Goal: Transaction & Acquisition: Book appointment/travel/reservation

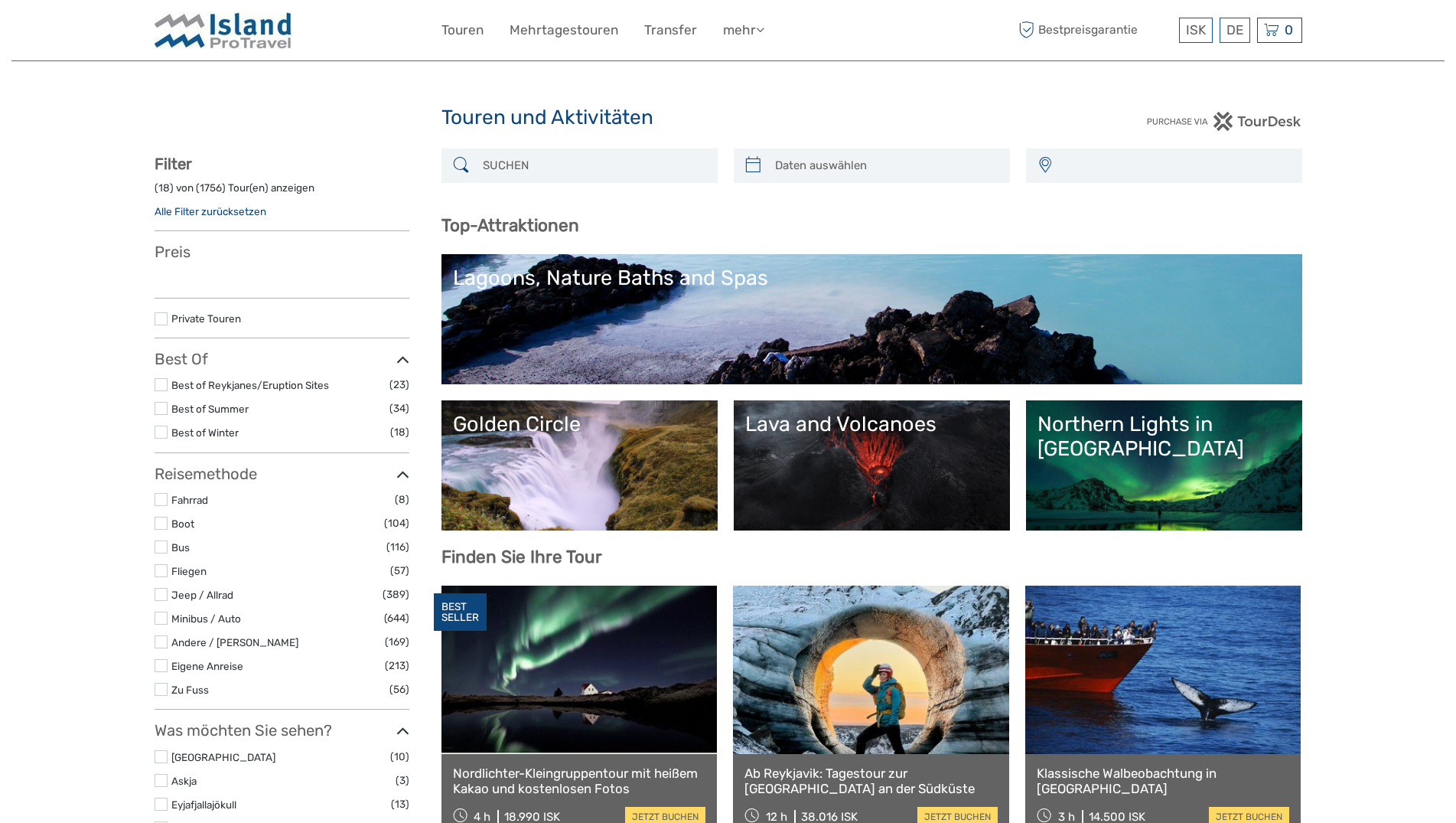
select select
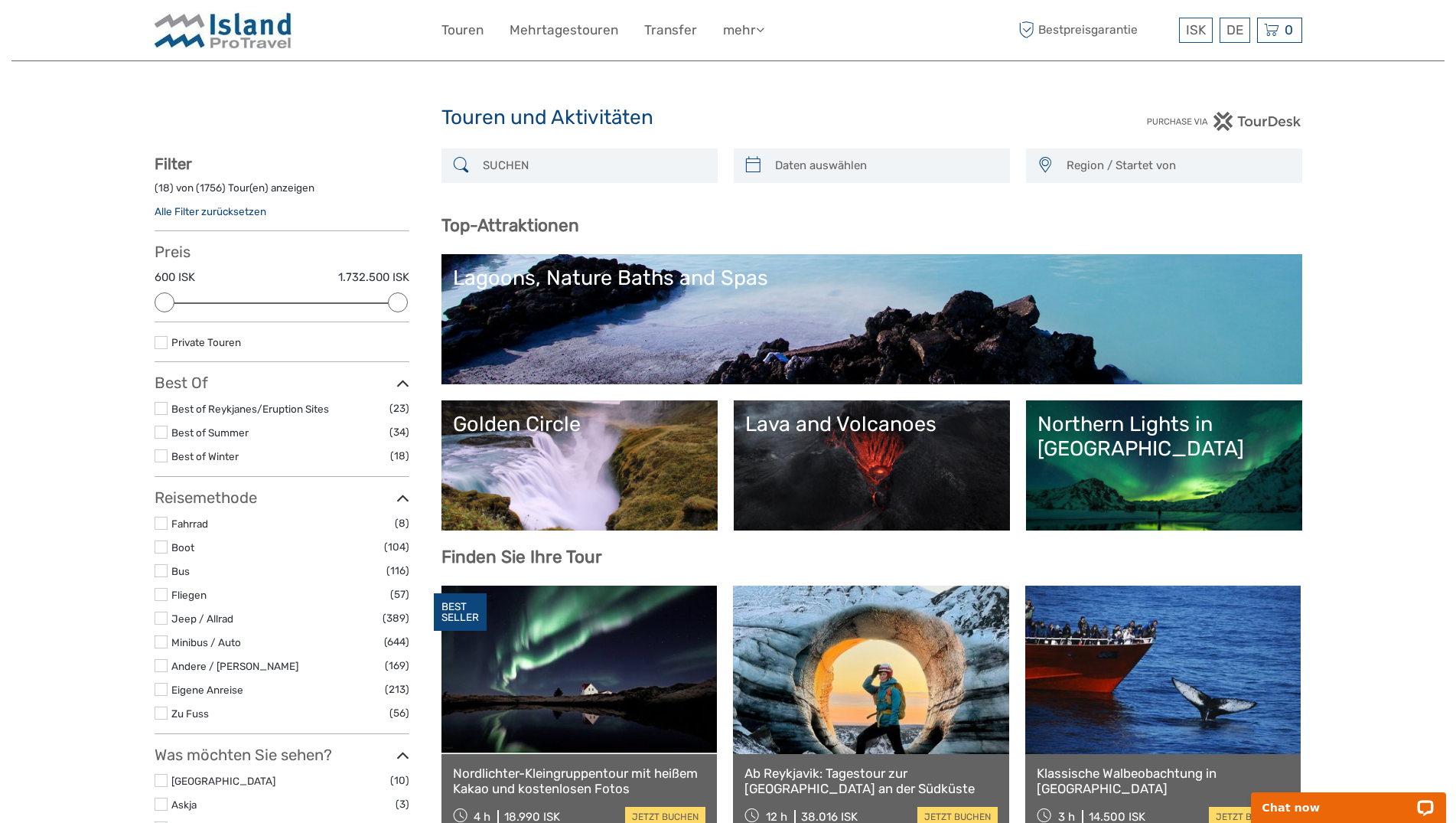
click at [577, 179] on input "search" at bounding box center [593, 166] width 233 height 27
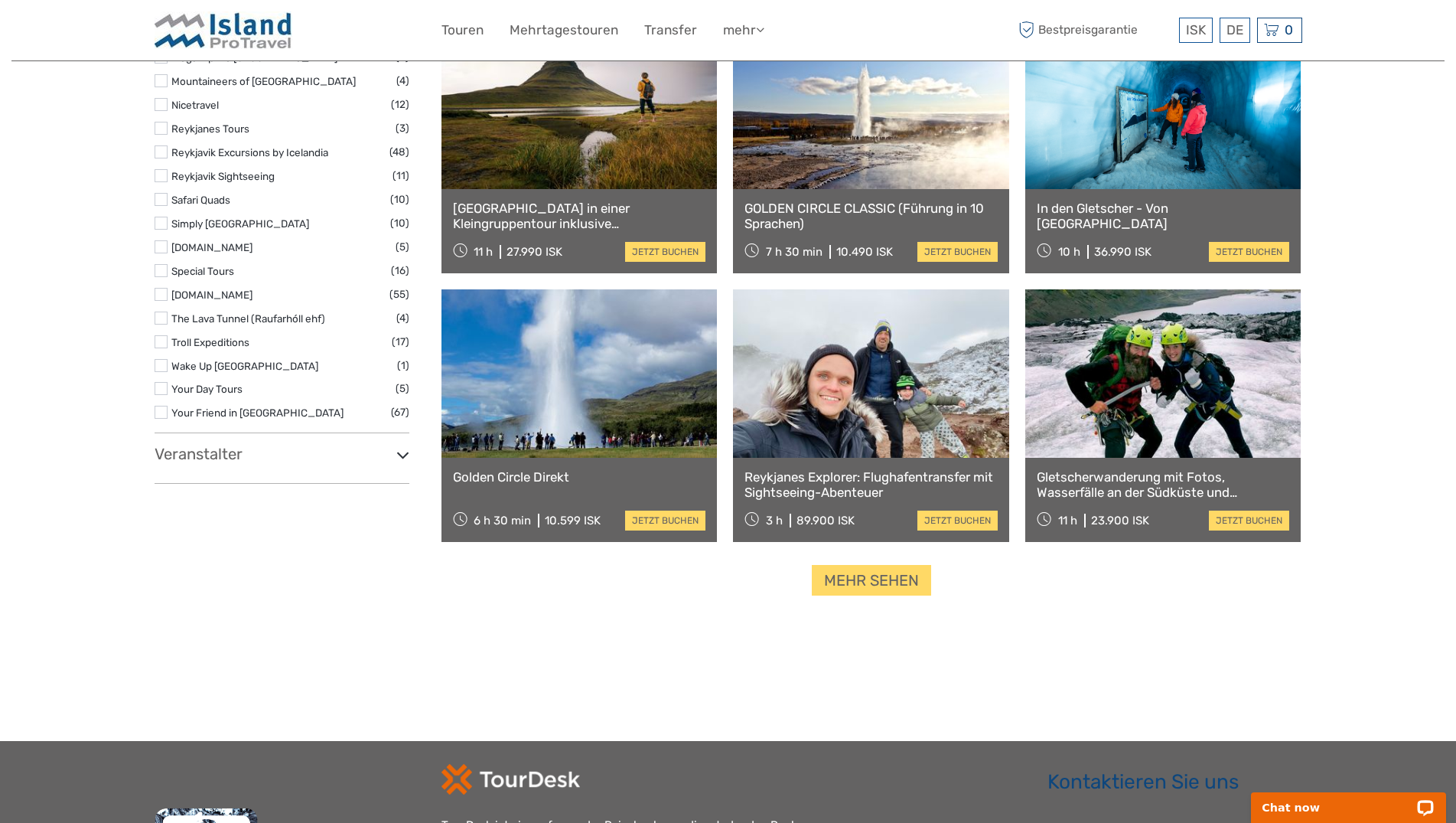
scroll to position [1877, 0]
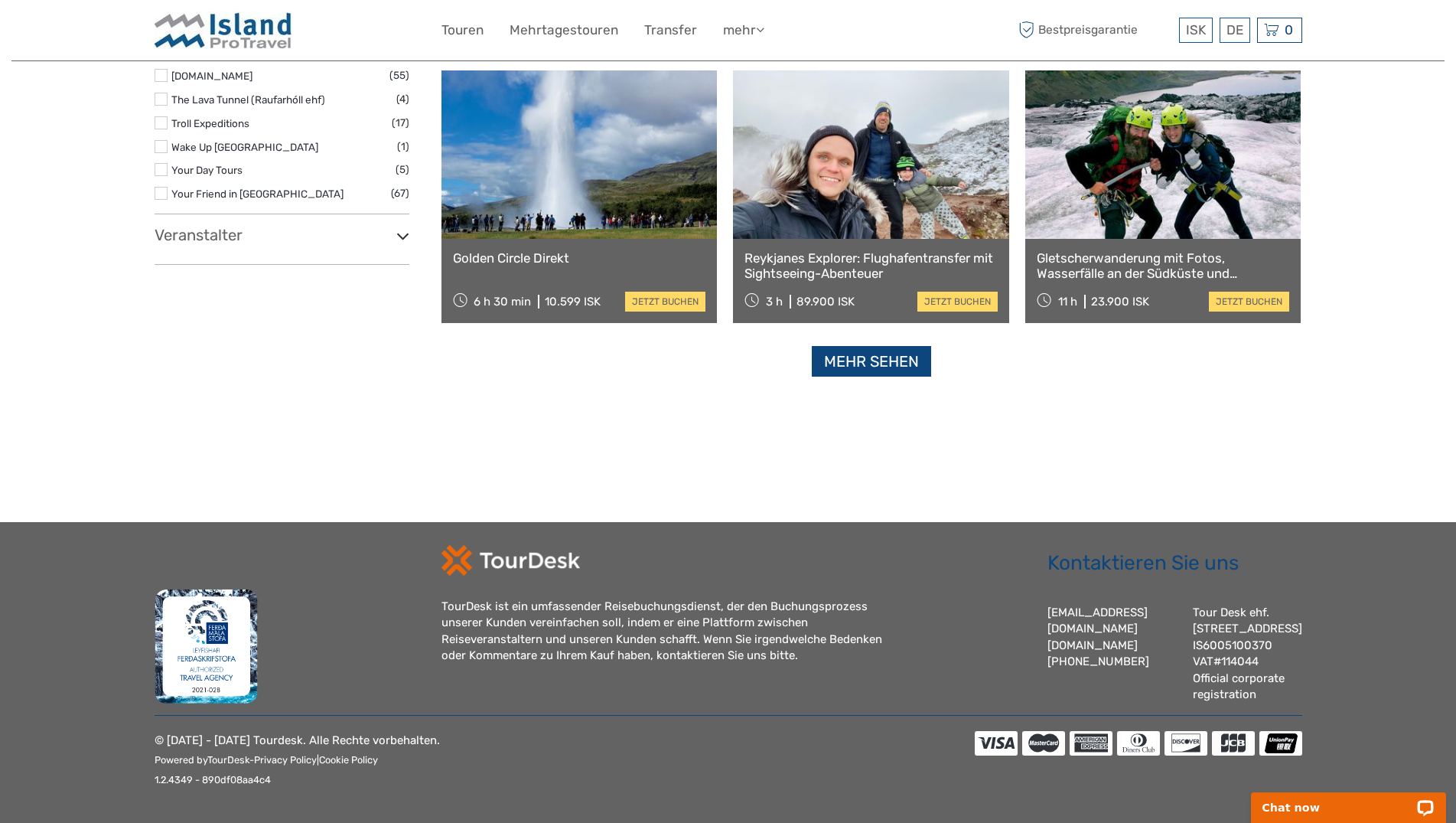
click at [872, 346] on link "Mehr sehen" at bounding box center [871, 361] width 119 height 32
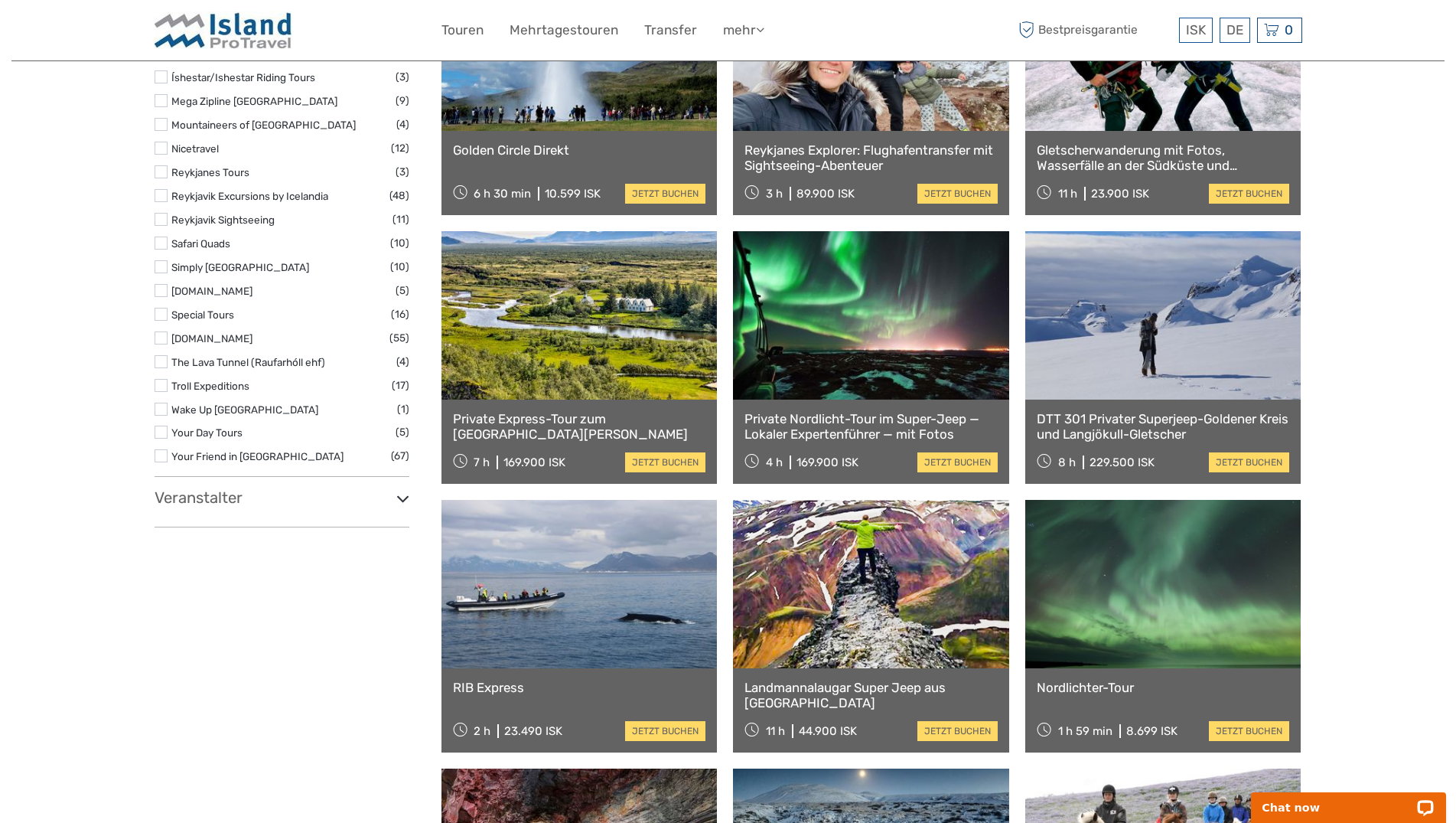
scroll to position [1987, 0]
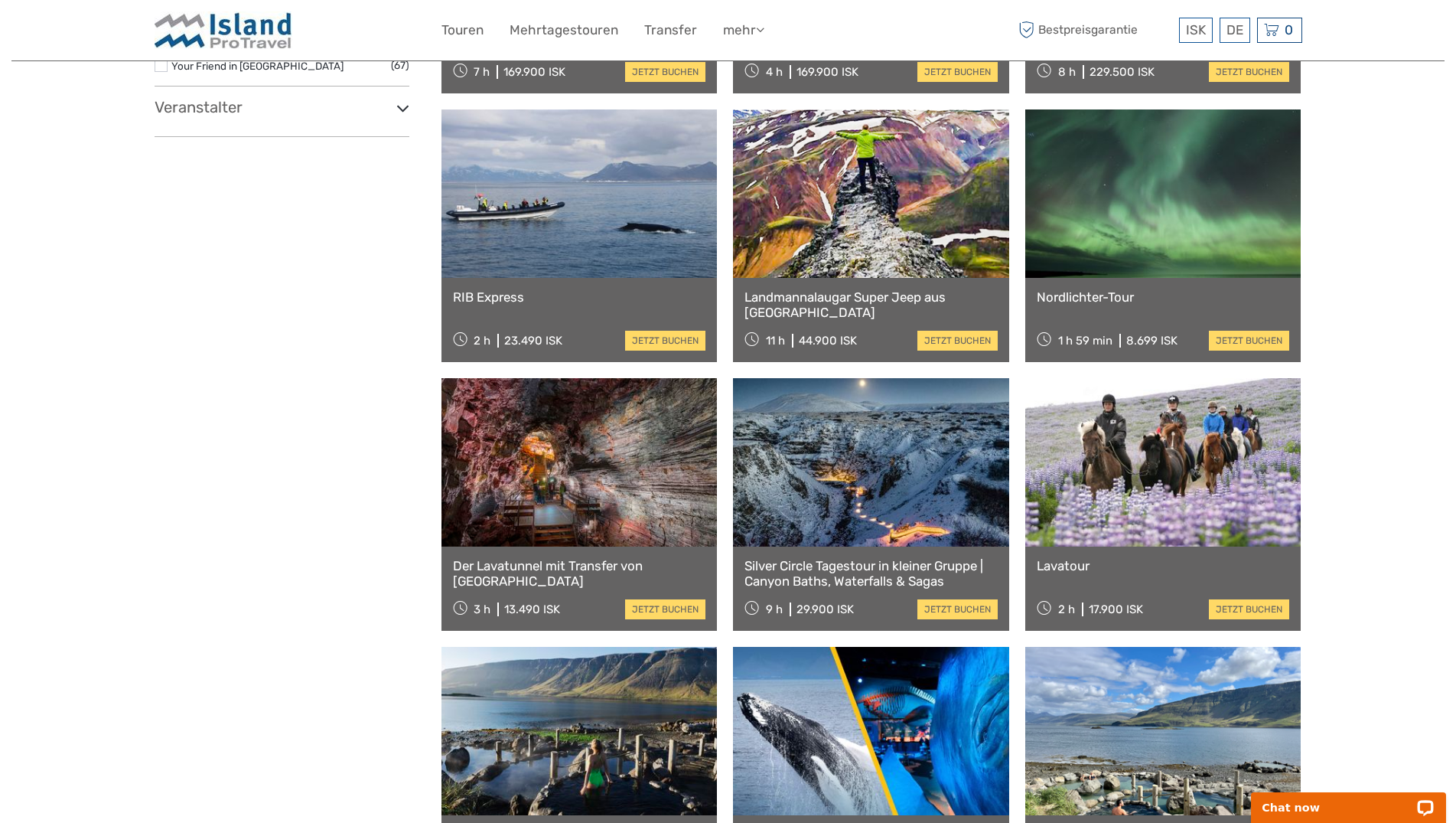
click at [1139, 505] on link at bounding box center [1163, 462] width 277 height 169
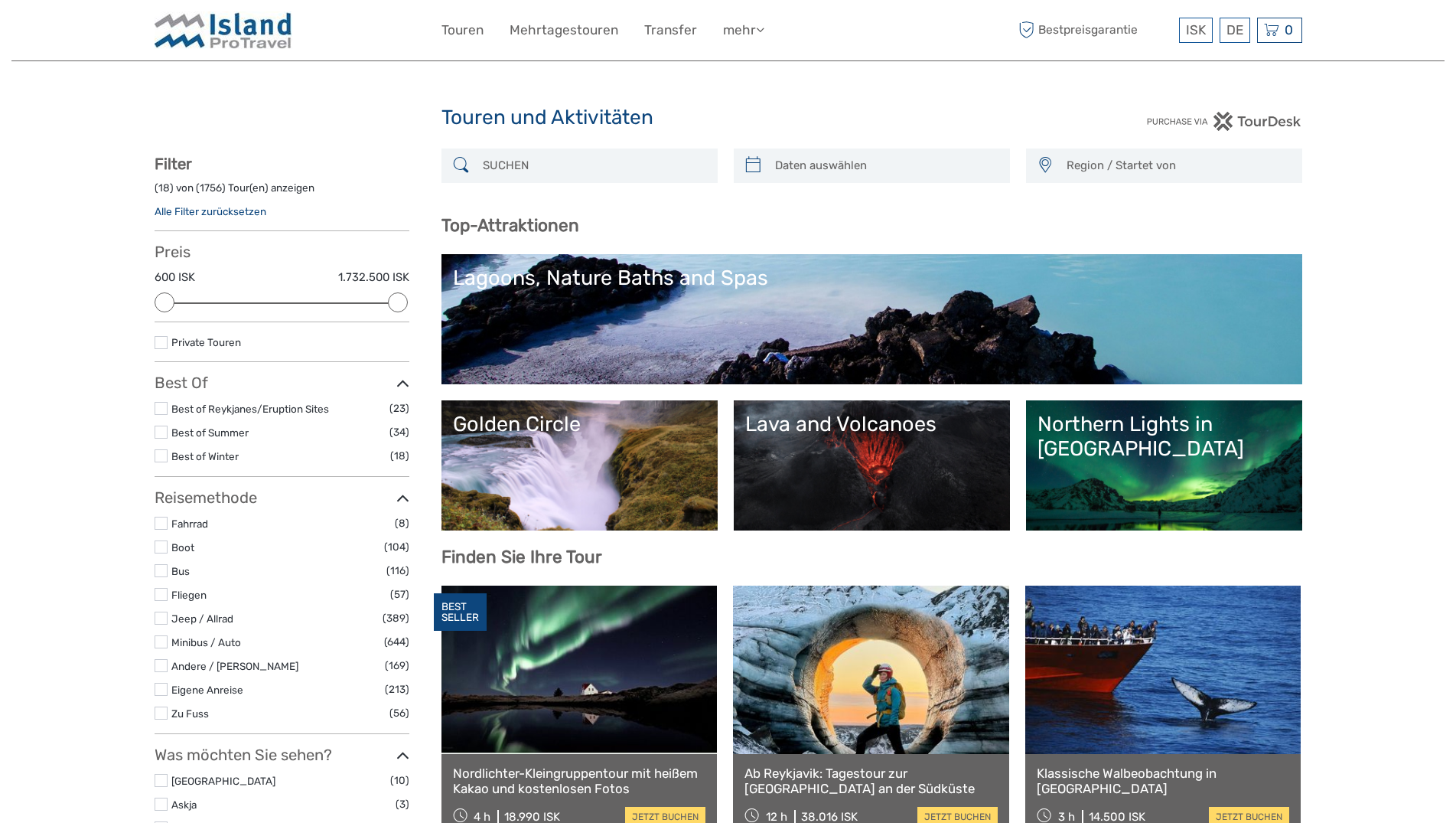
select select
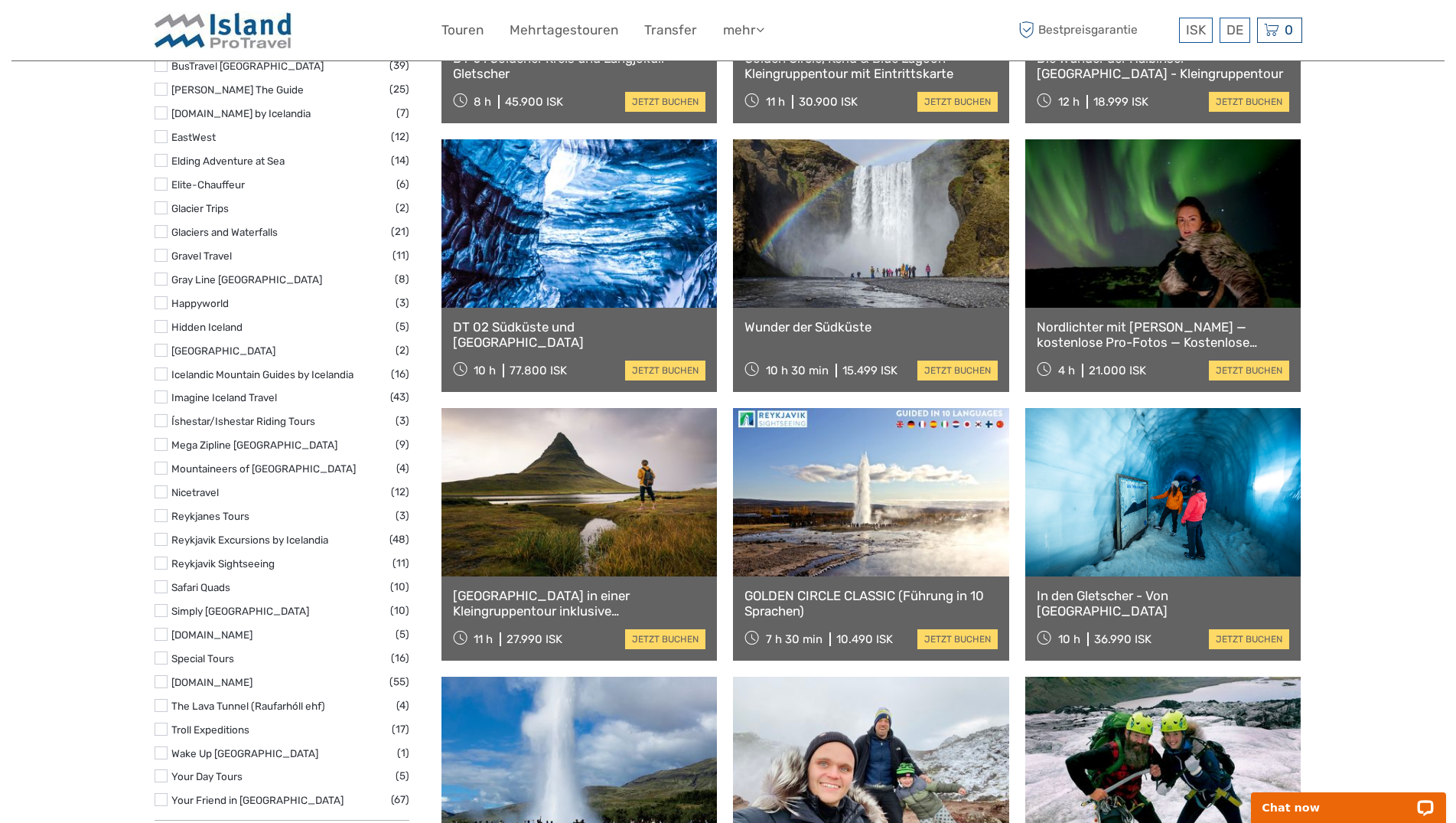
scroll to position [1565, 0]
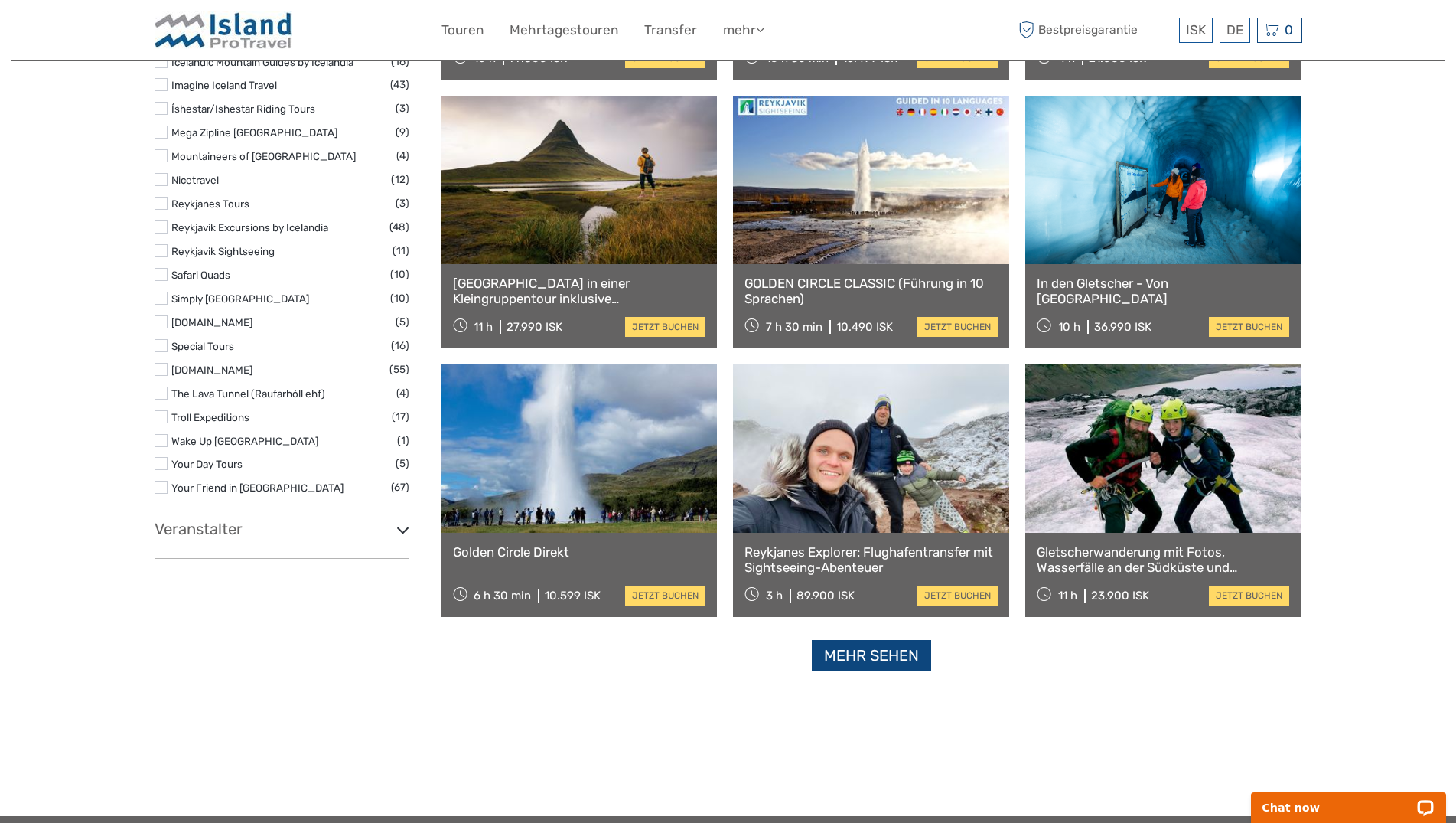
click at [836, 648] on link "Mehr sehen" at bounding box center [871, 655] width 119 height 32
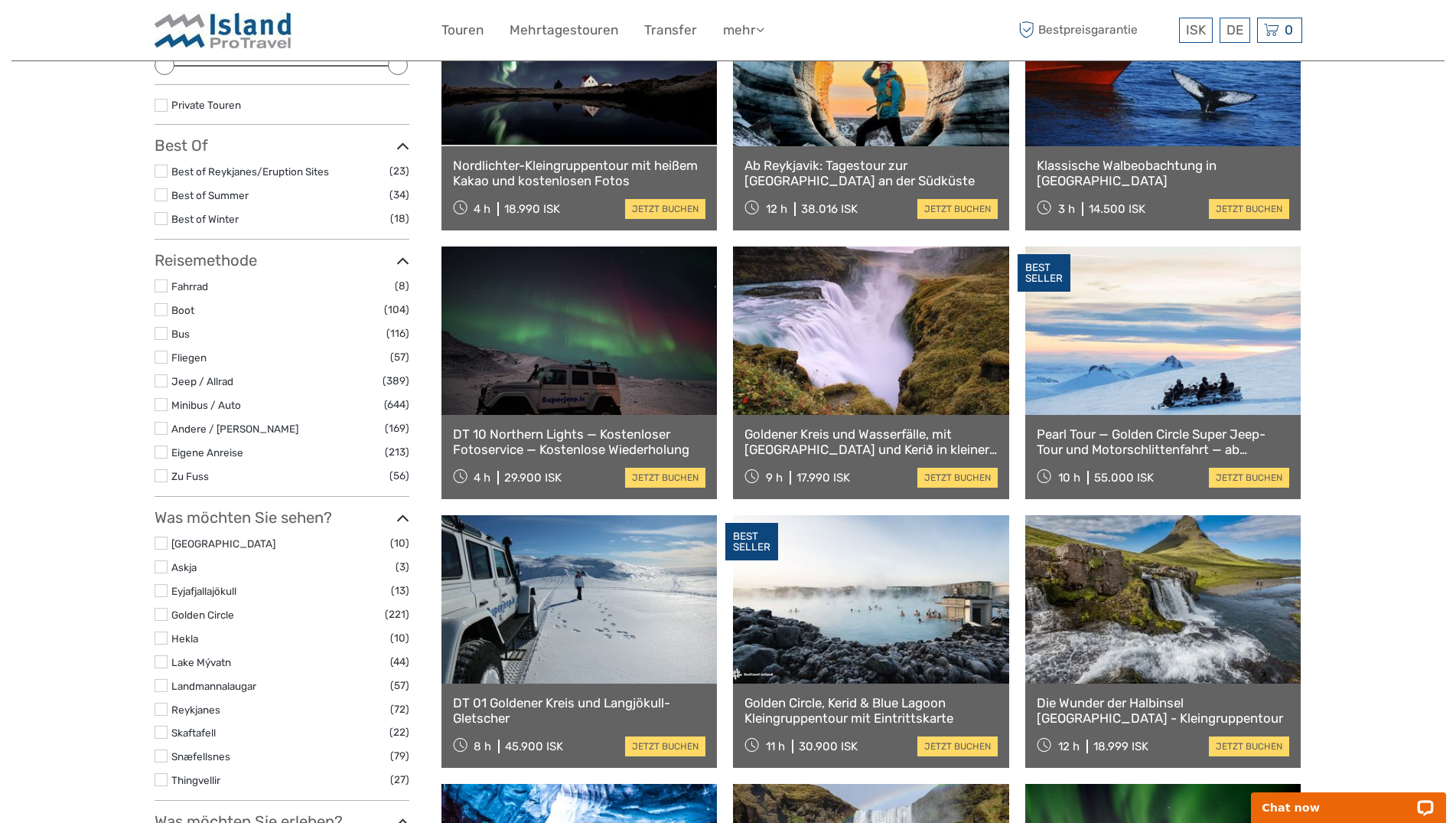
scroll to position [0, 0]
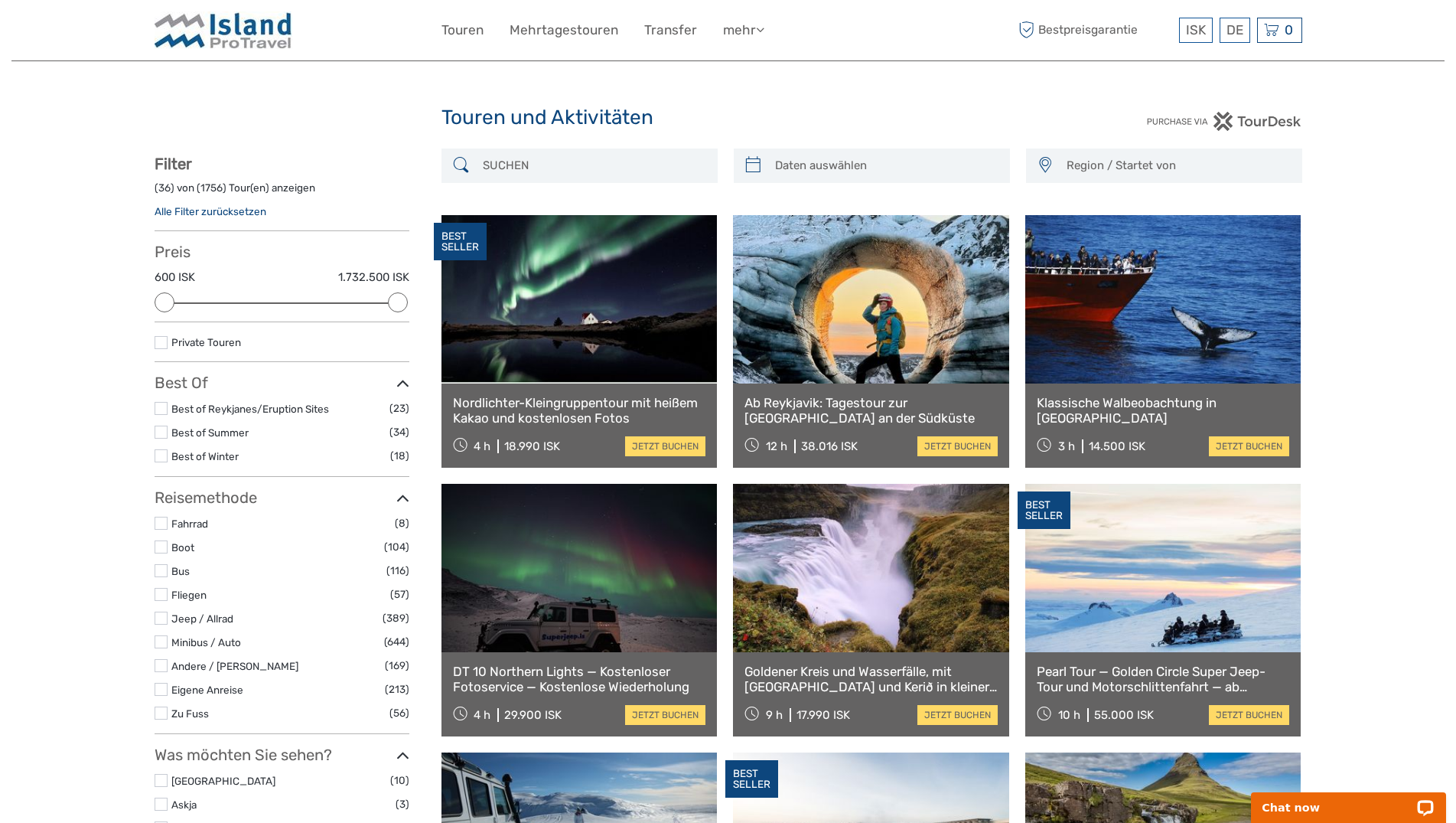
click at [578, 158] on input "search" at bounding box center [593, 166] width 233 height 27
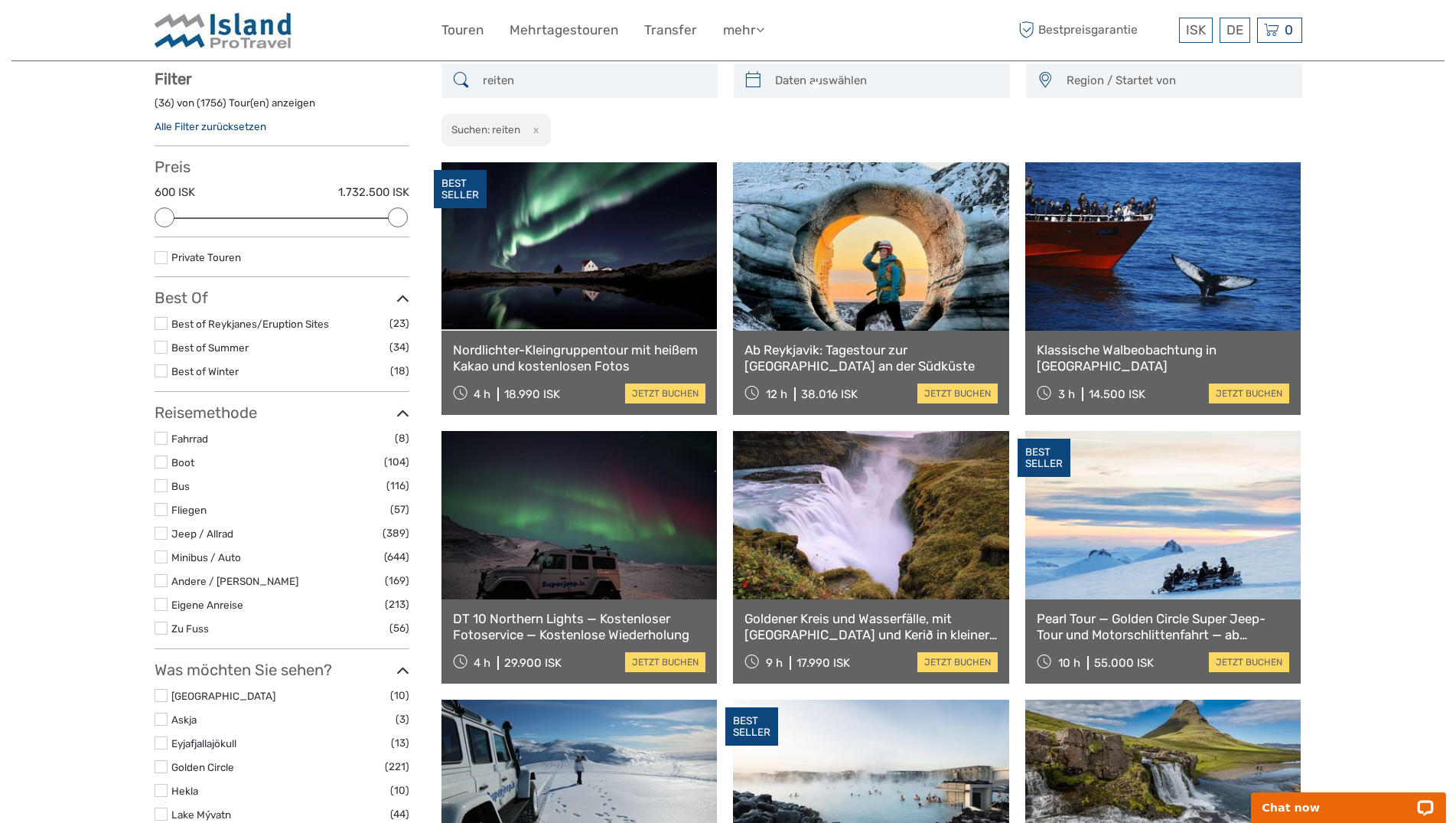
scroll to position [87, 0]
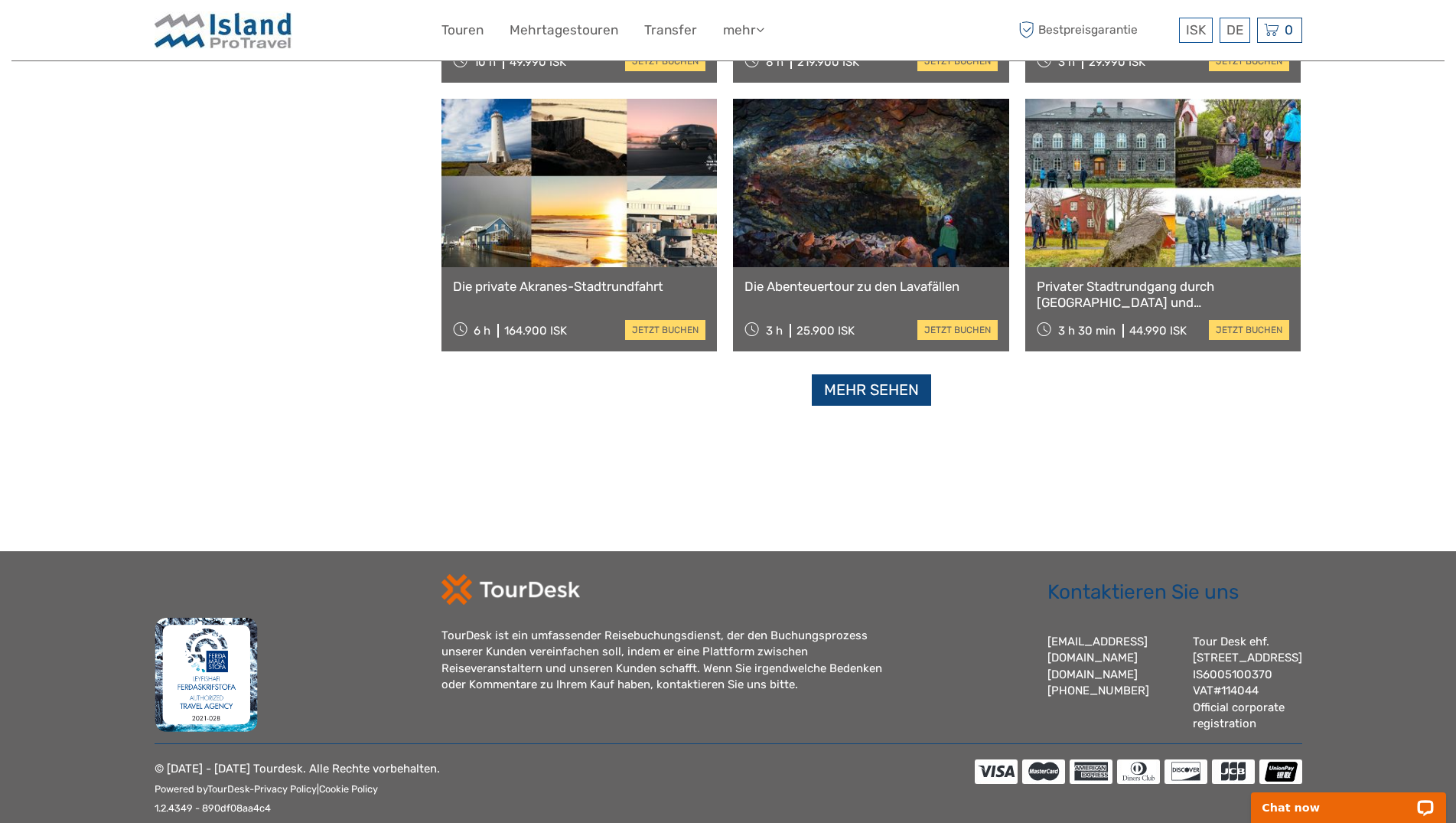
type input "reiten"
click at [832, 392] on link "Mehr sehen" at bounding box center [871, 389] width 119 height 32
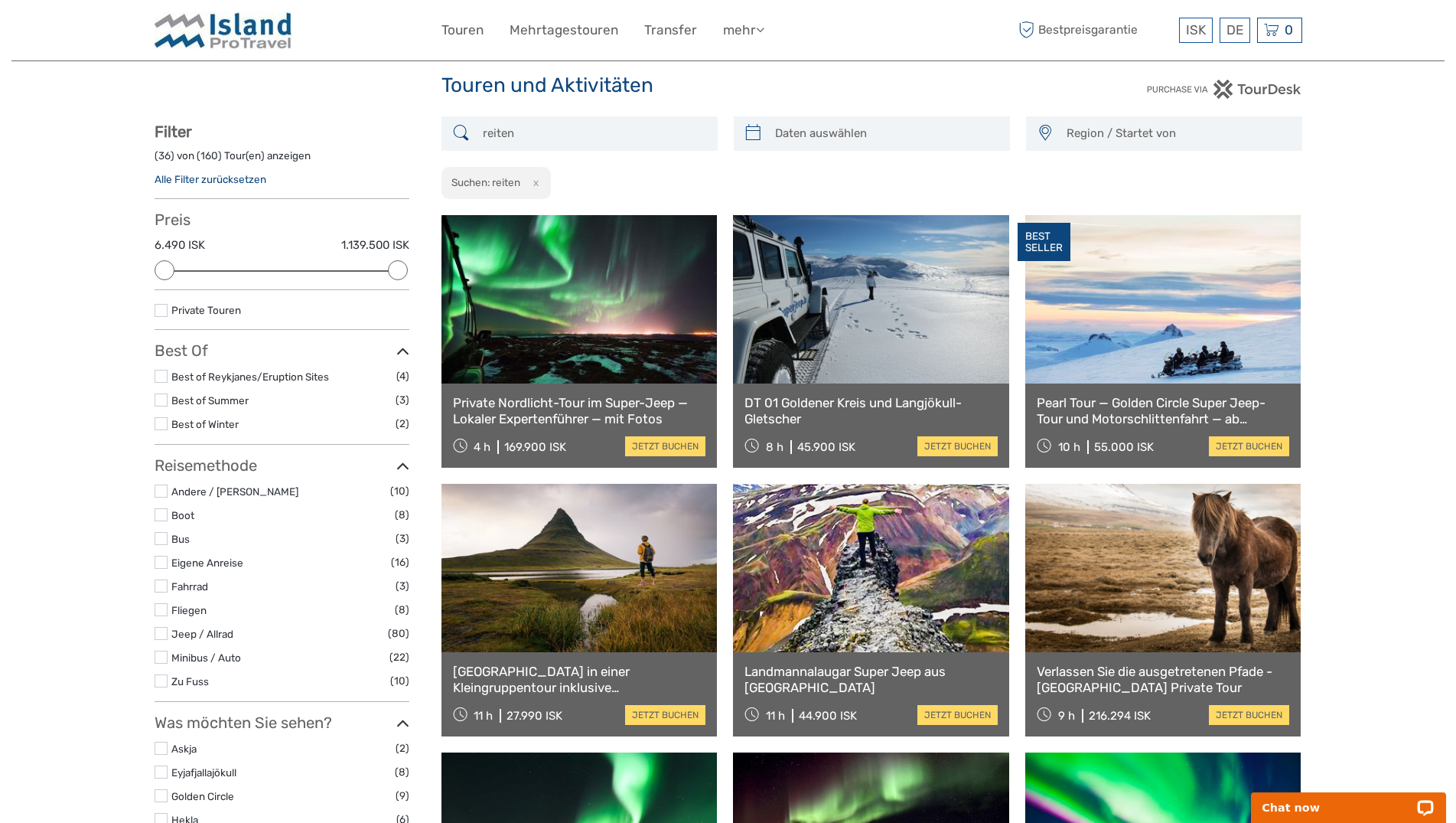
scroll to position [0, 0]
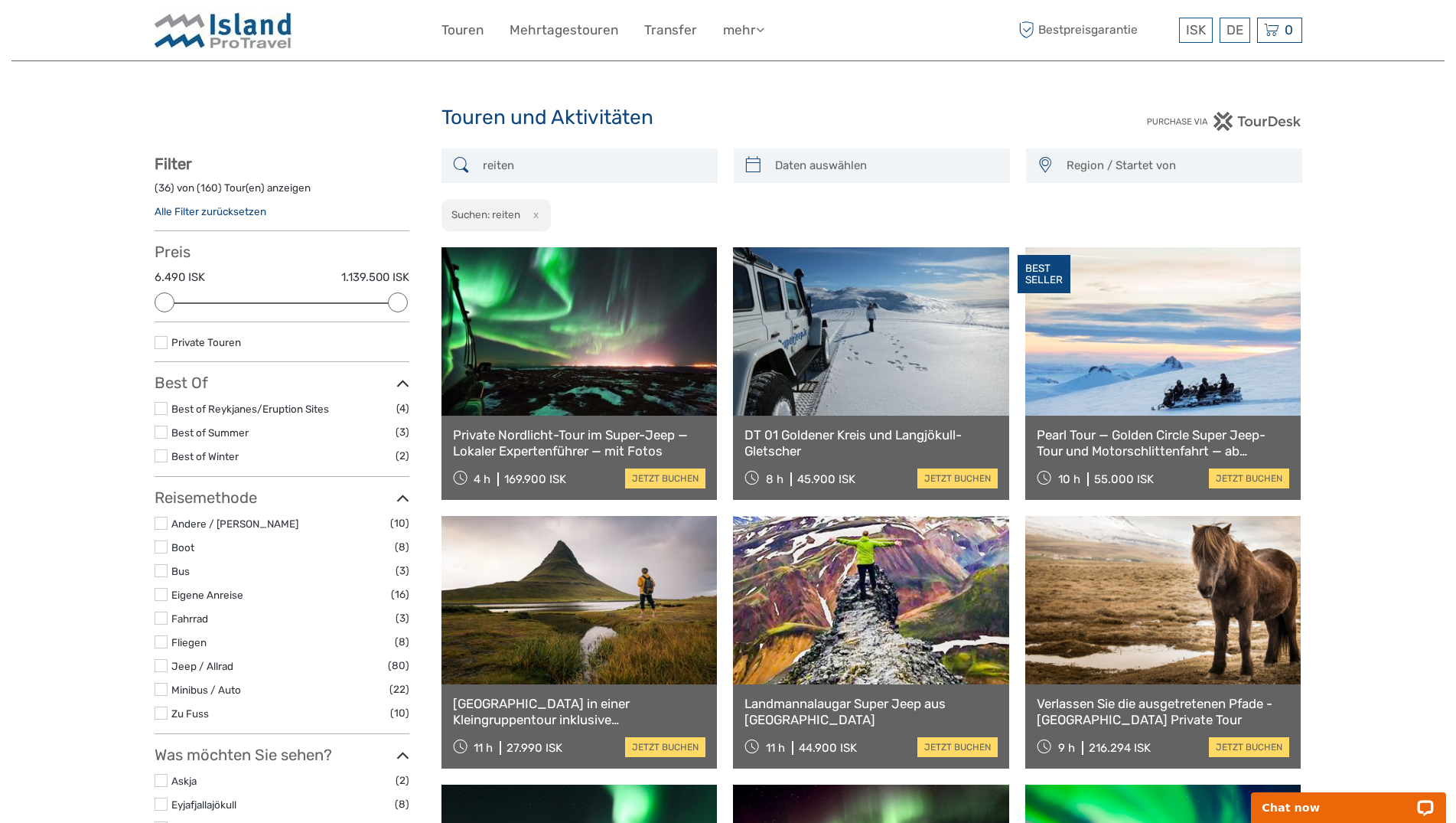
click at [568, 170] on input "reiten" at bounding box center [593, 166] width 233 height 27
click at [538, 215] on button "x" at bounding box center [532, 215] width 21 height 16
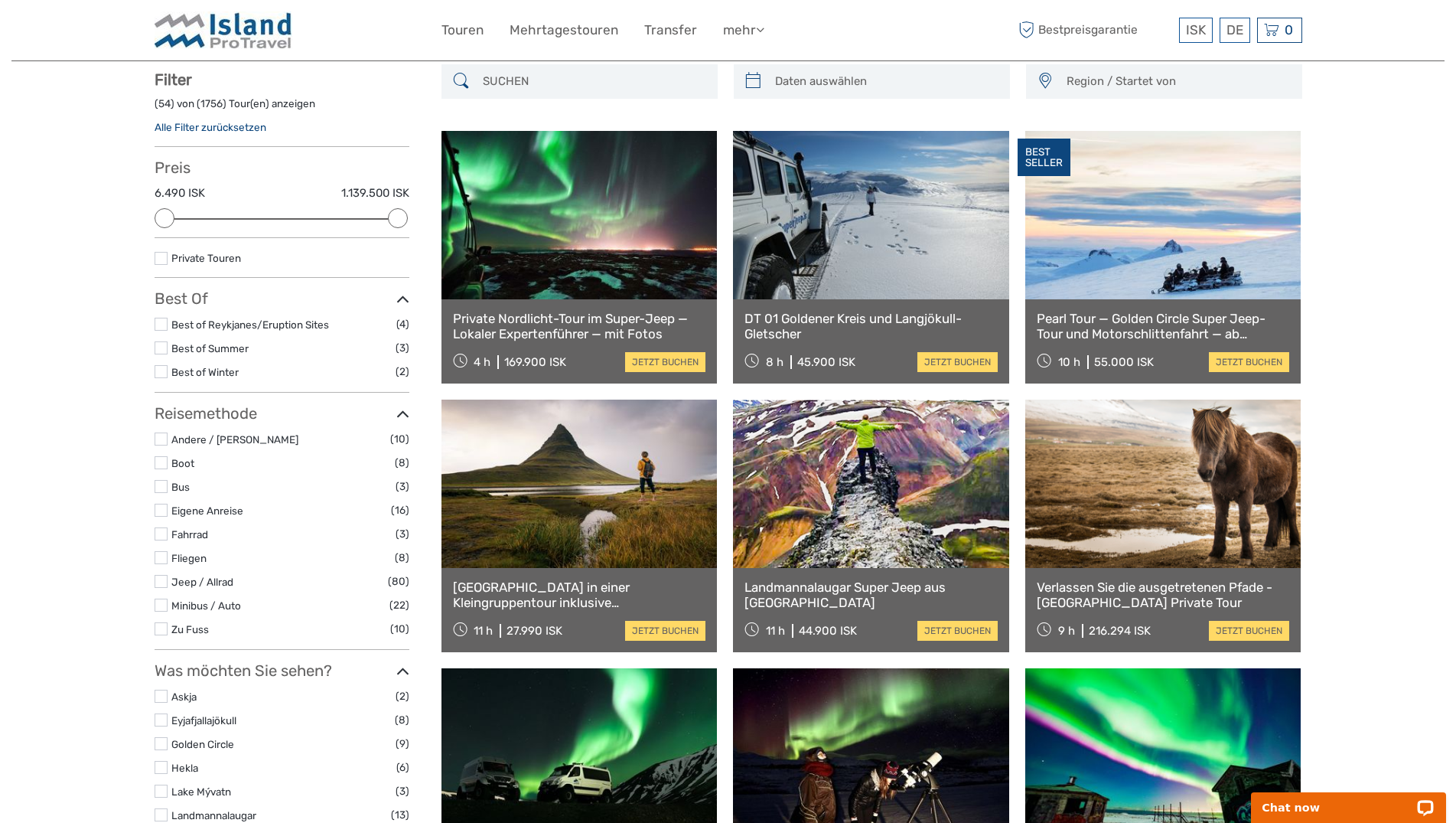
scroll to position [87, 0]
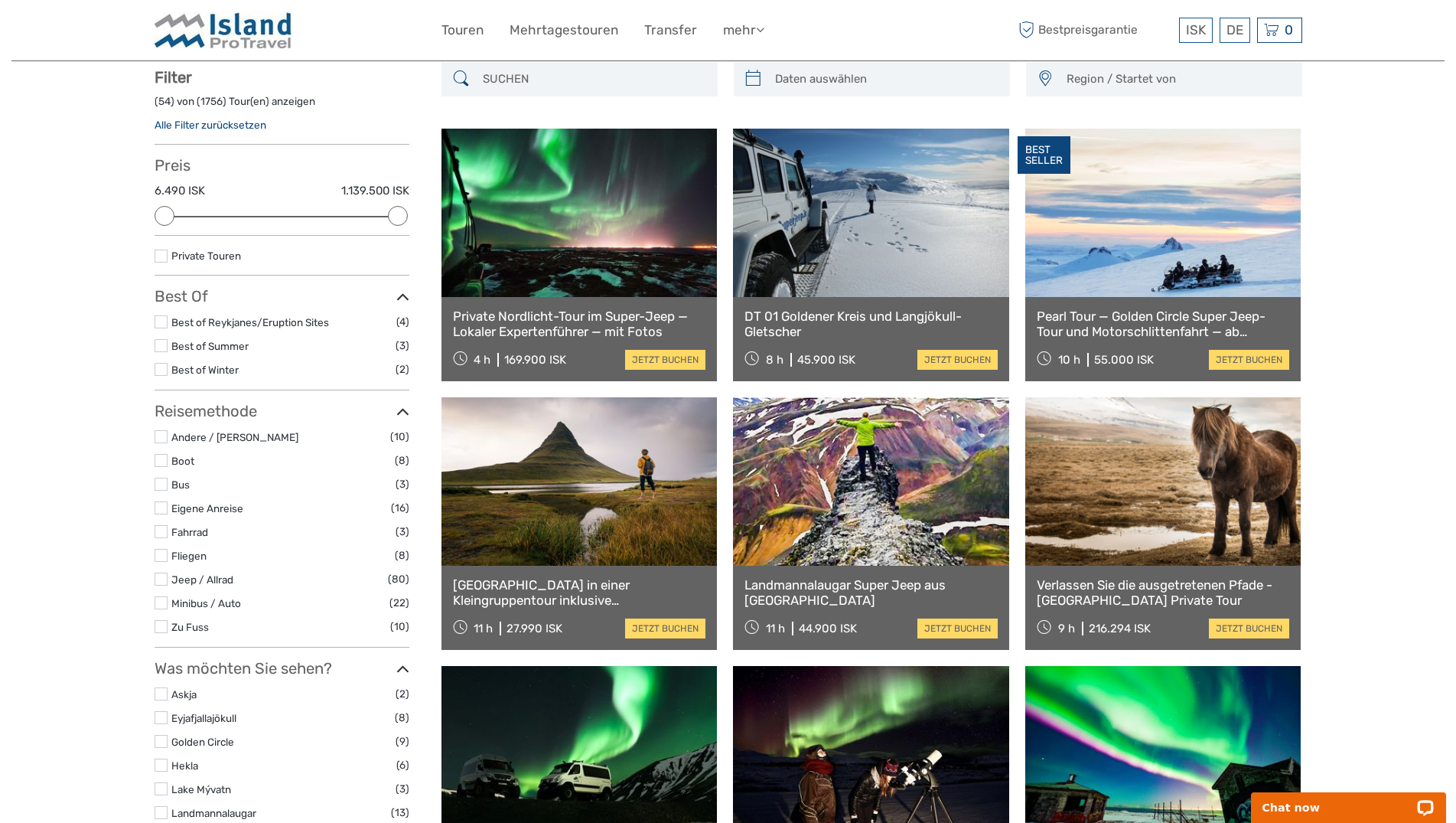
click at [1196, 81] on span "Region / Startet von" at bounding box center [1177, 79] width 235 height 25
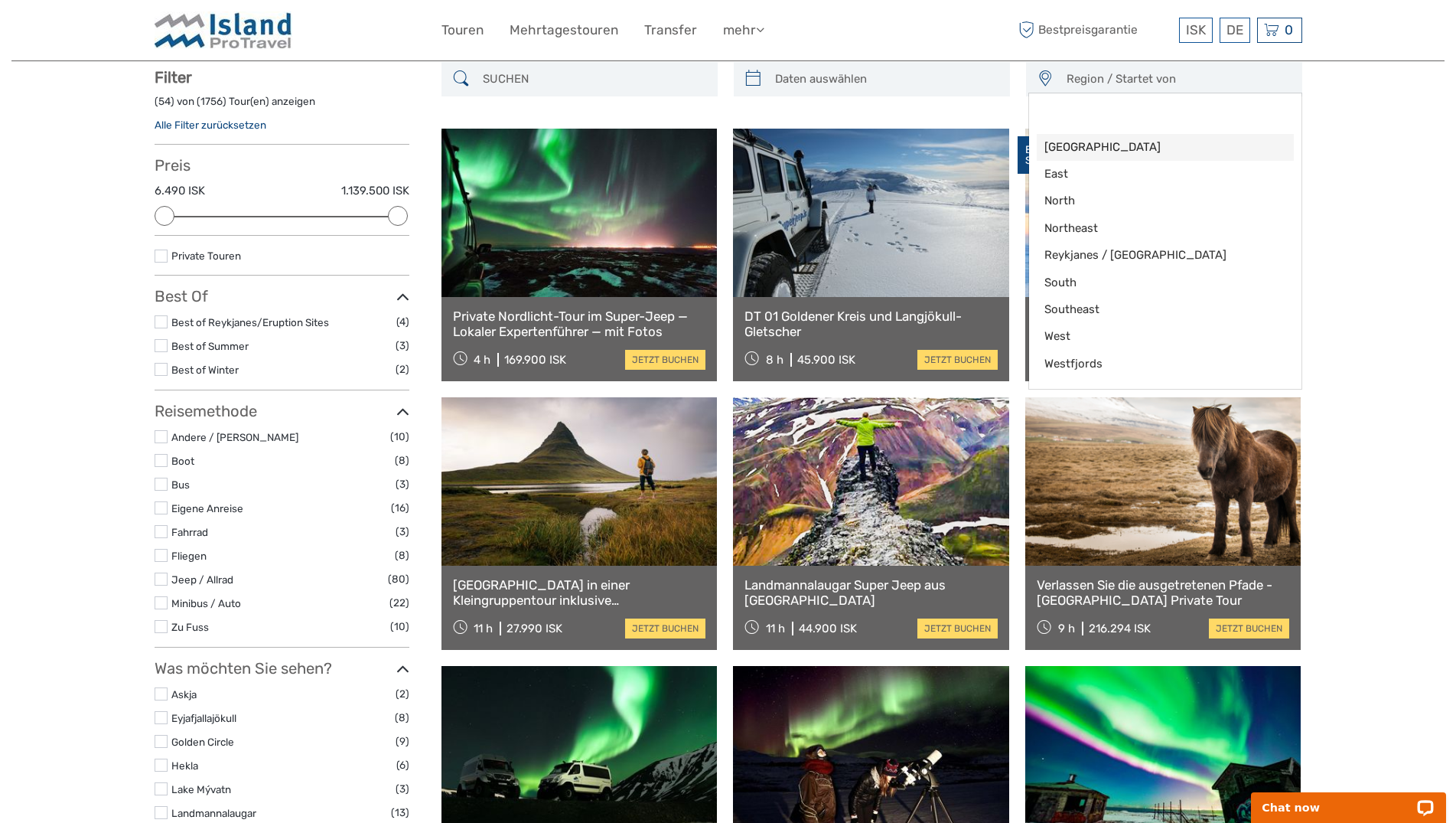
click at [1144, 147] on span "[GEOGRAPHIC_DATA]" at bounding box center [1151, 148] width 215 height 16
select select "[GEOGRAPHIC_DATA]"
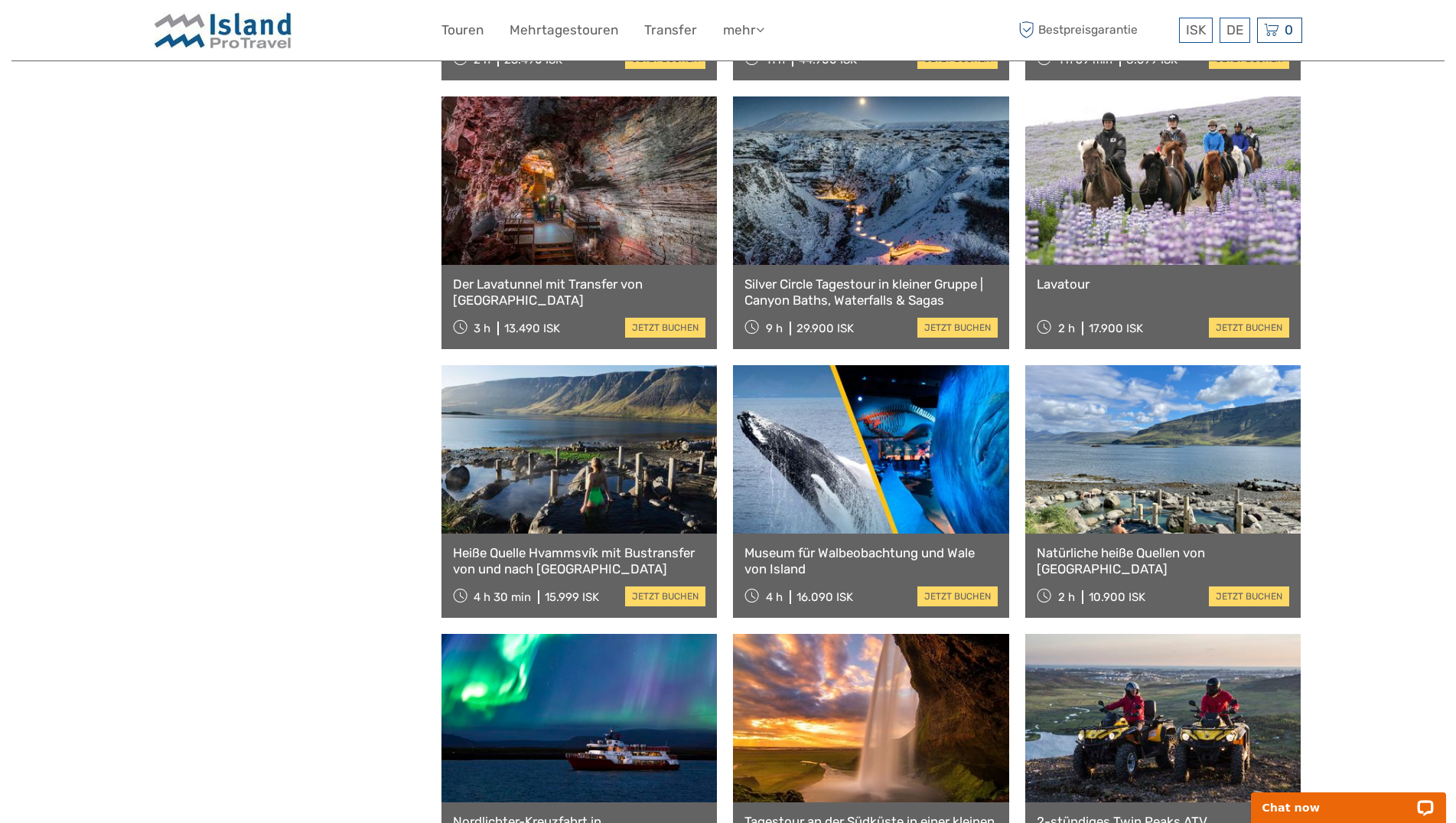
scroll to position [3834, 0]
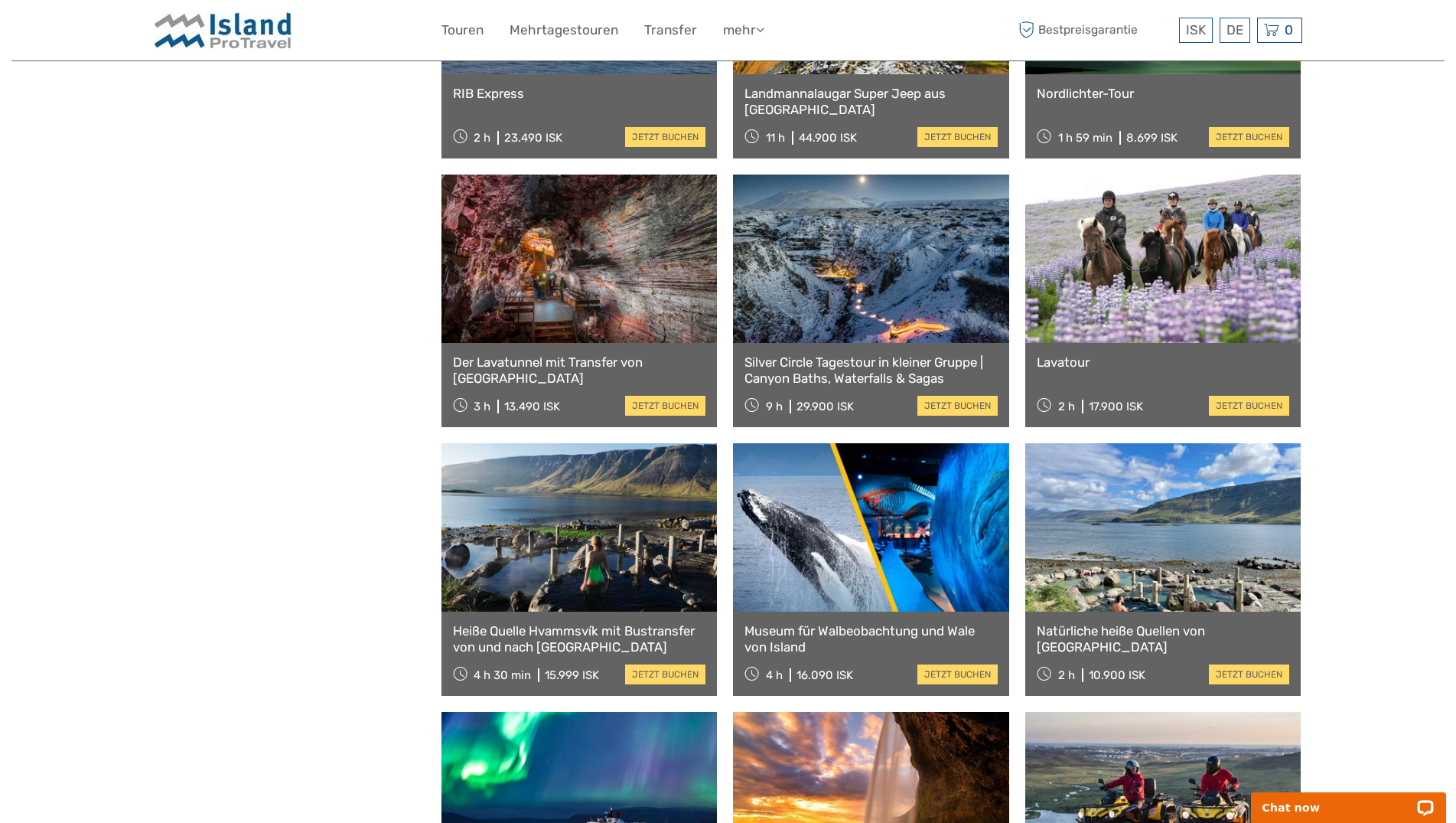
click at [1195, 238] on link at bounding box center [1163, 259] width 277 height 169
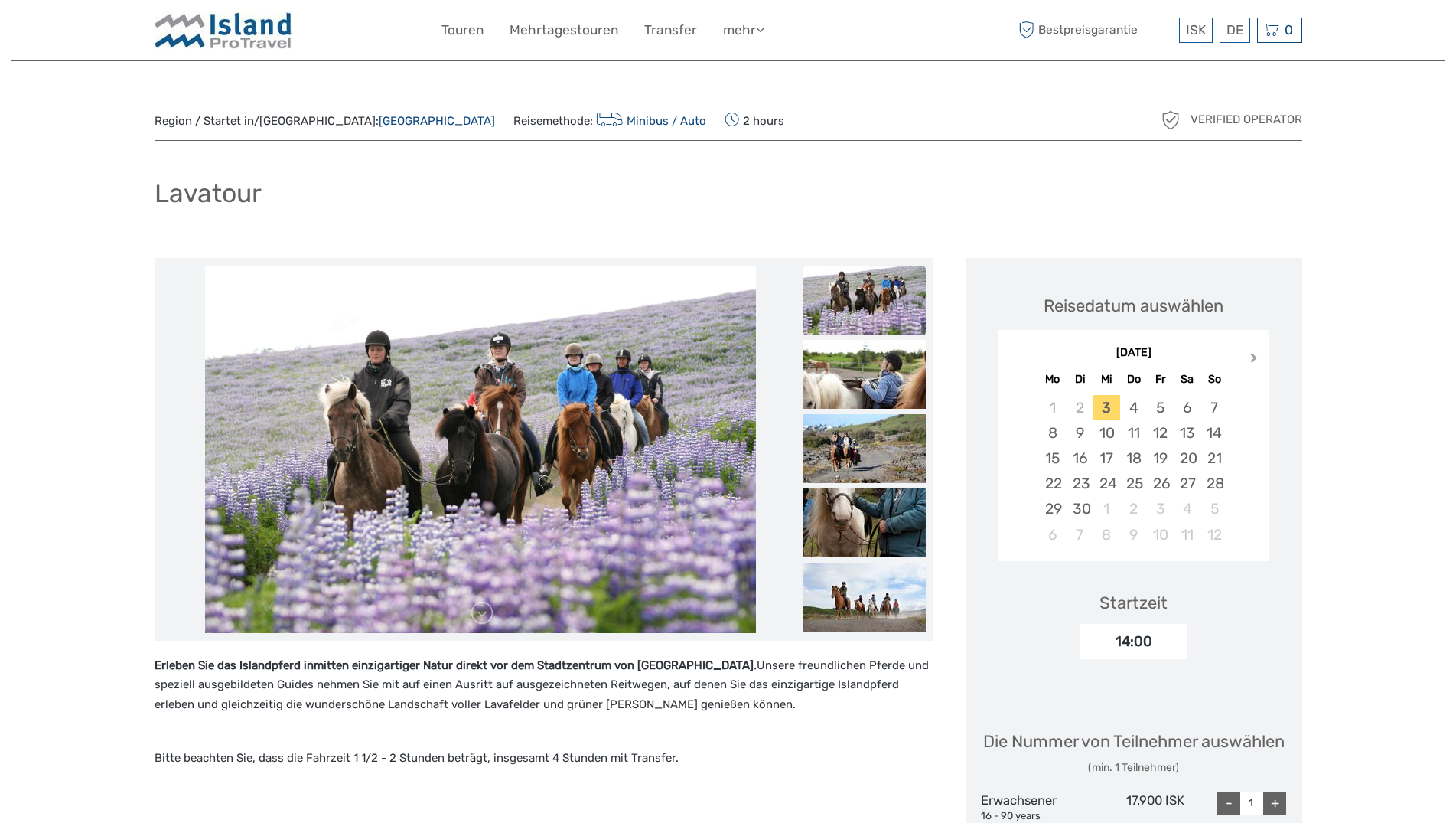
click at [1254, 353] on button "Next Month" at bounding box center [1255, 361] width 24 height 24
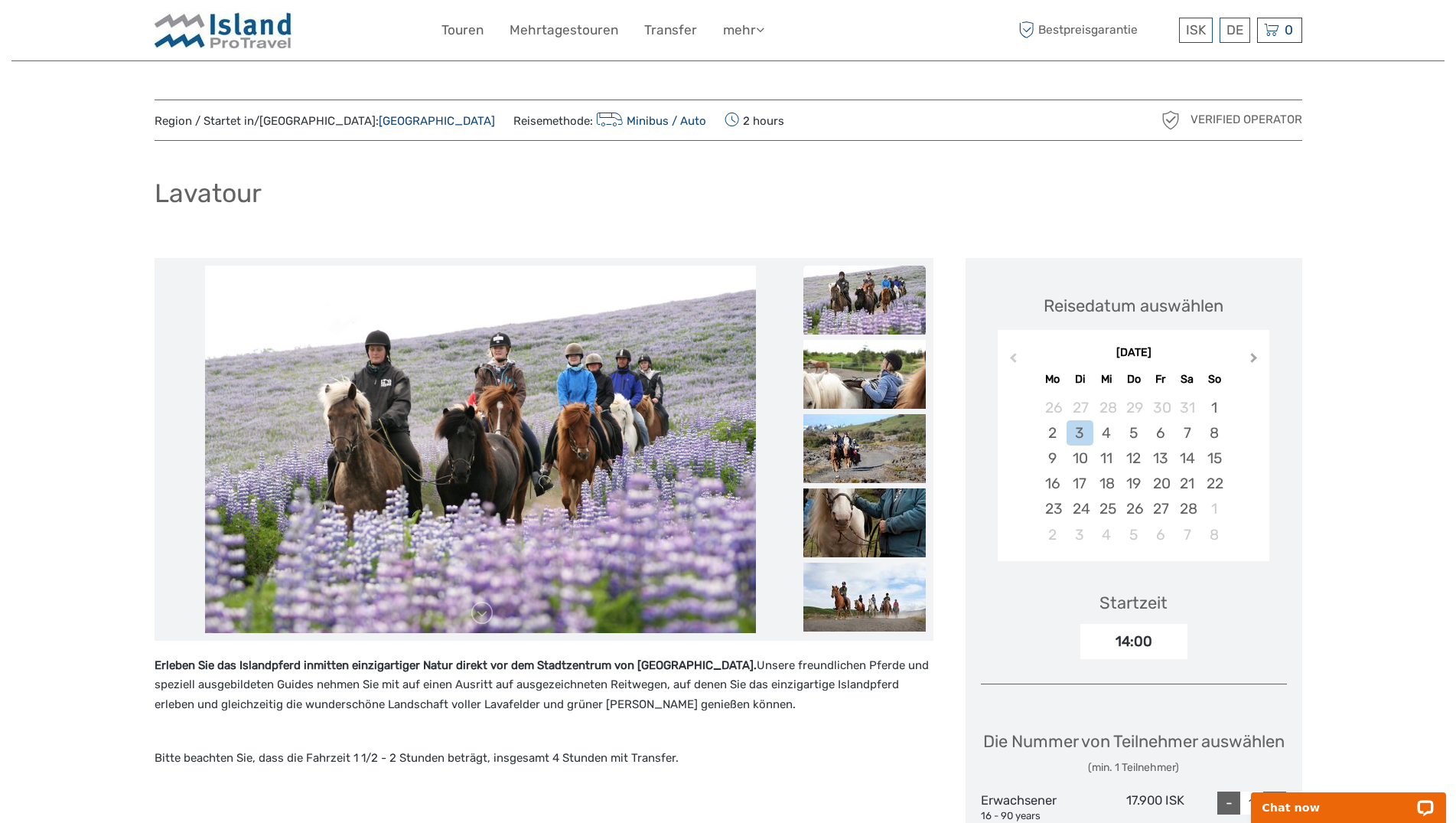
click at [1254, 353] on button "Next Month" at bounding box center [1255, 361] width 24 height 24
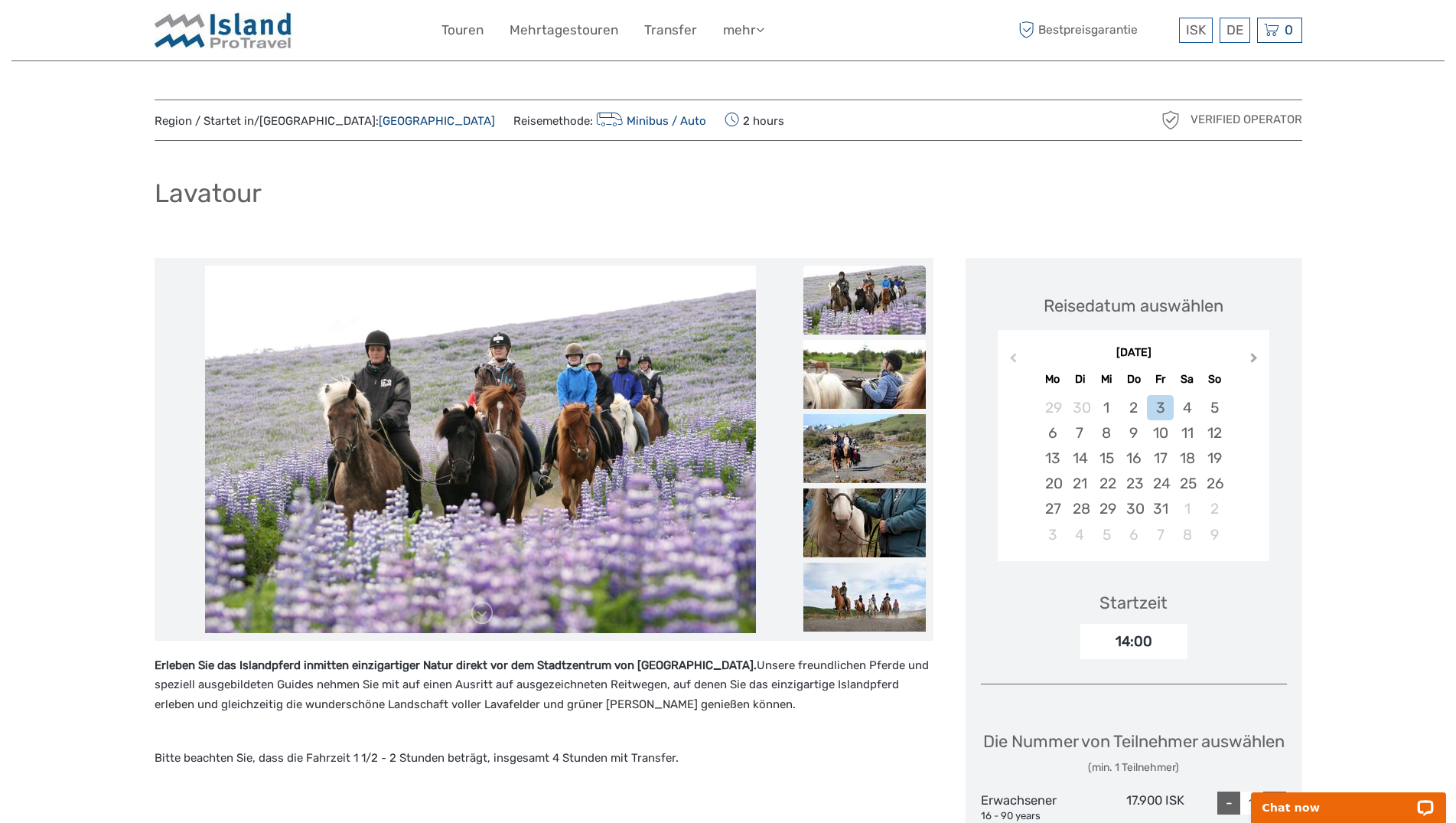
click at [1254, 353] on button "Next Month" at bounding box center [1255, 361] width 24 height 24
click at [1018, 365] on button "Previous Month" at bounding box center [1011, 361] width 24 height 24
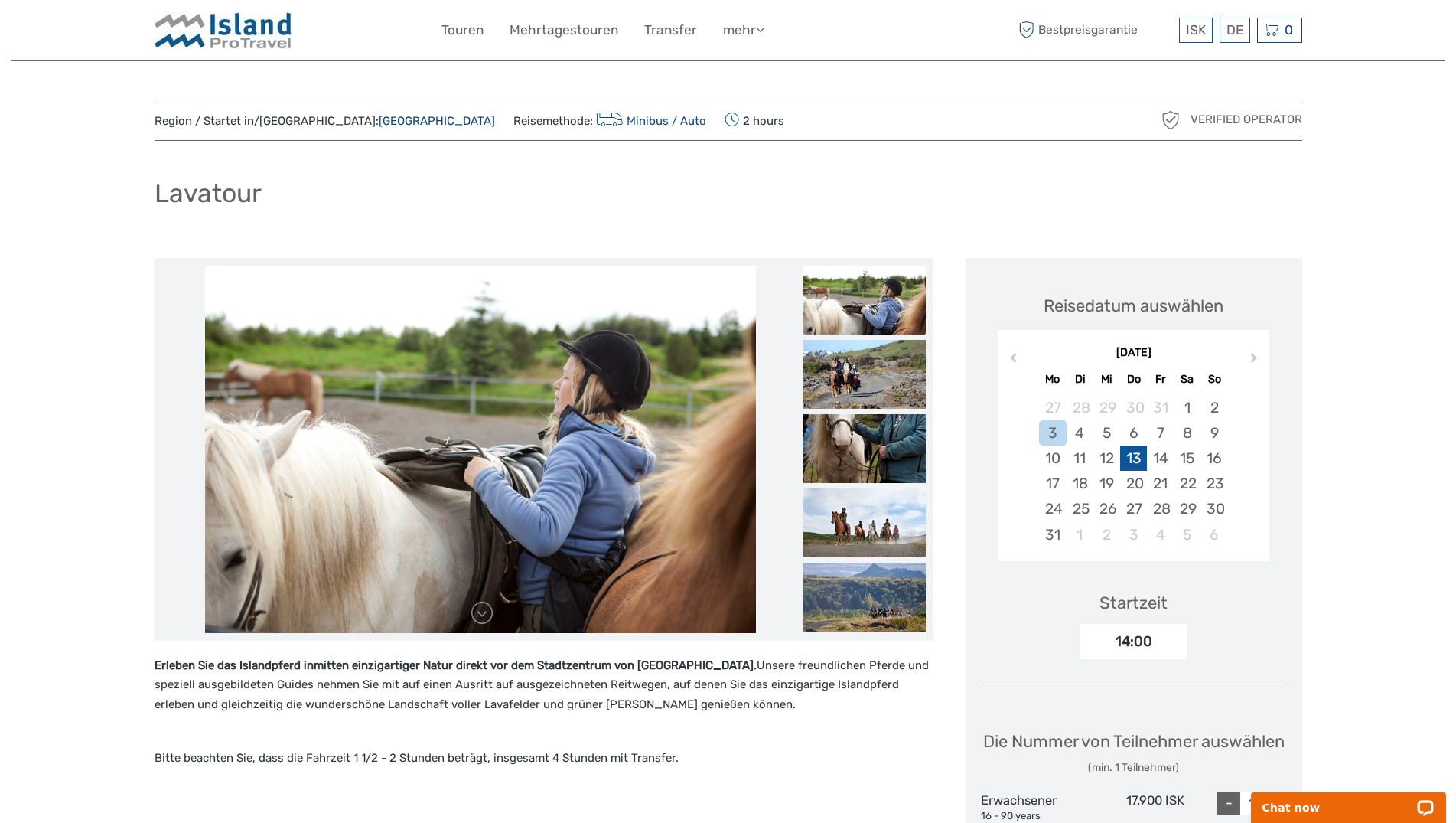
click at [1132, 464] on div "13" at bounding box center [1133, 458] width 27 height 25
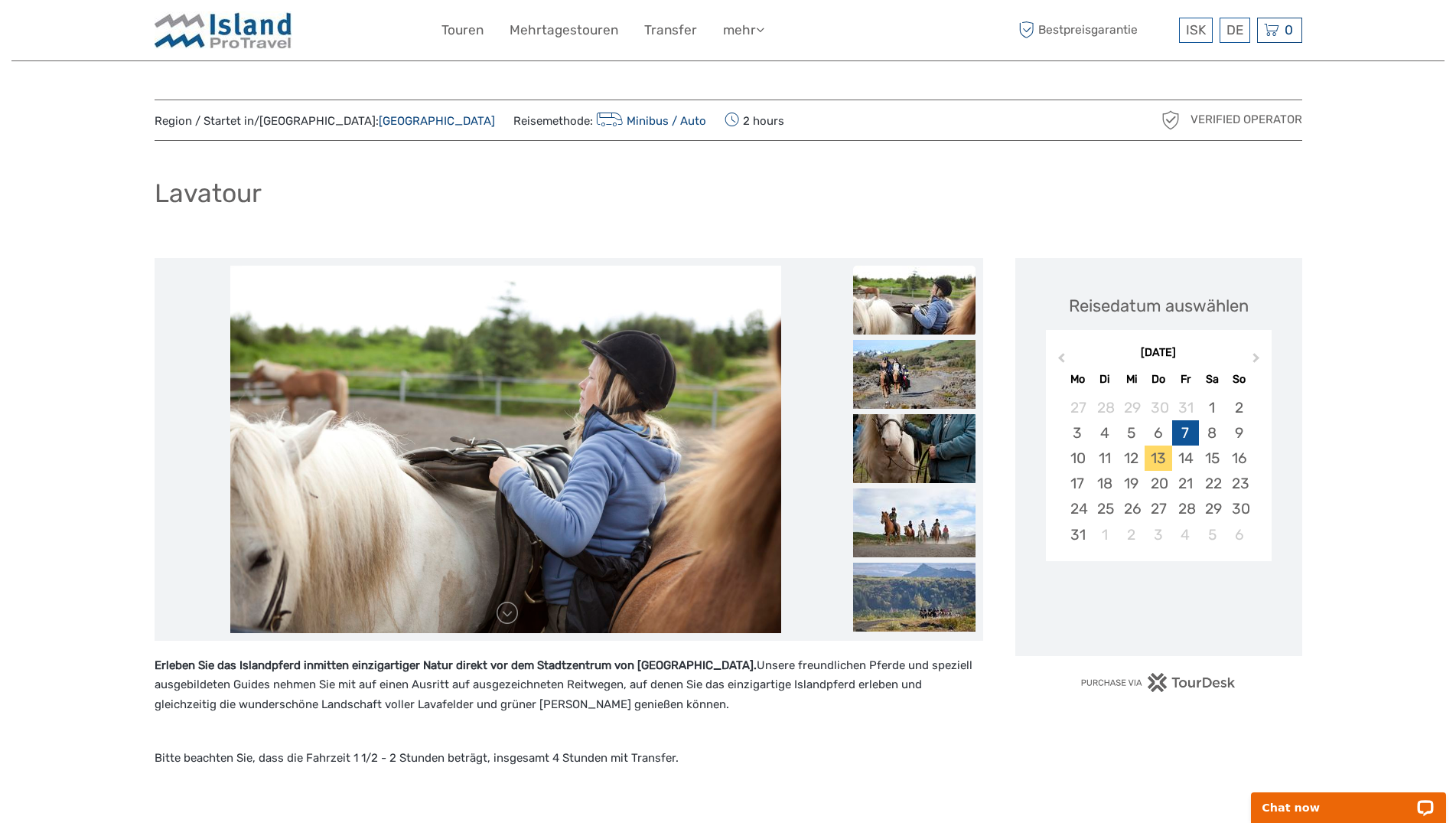
click at [1193, 437] on div "7" at bounding box center [1186, 433] width 27 height 25
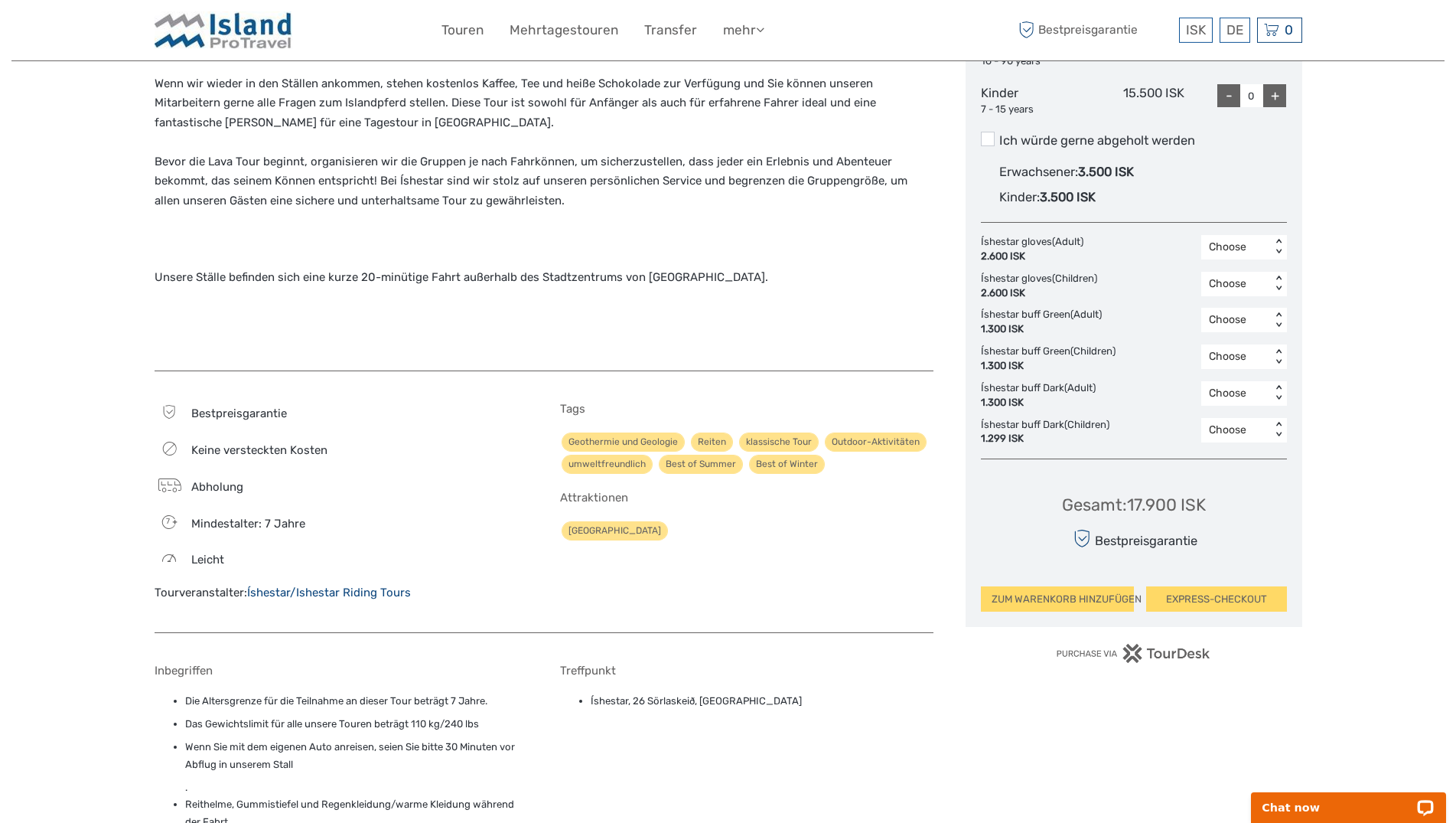
scroll to position [781, 0]
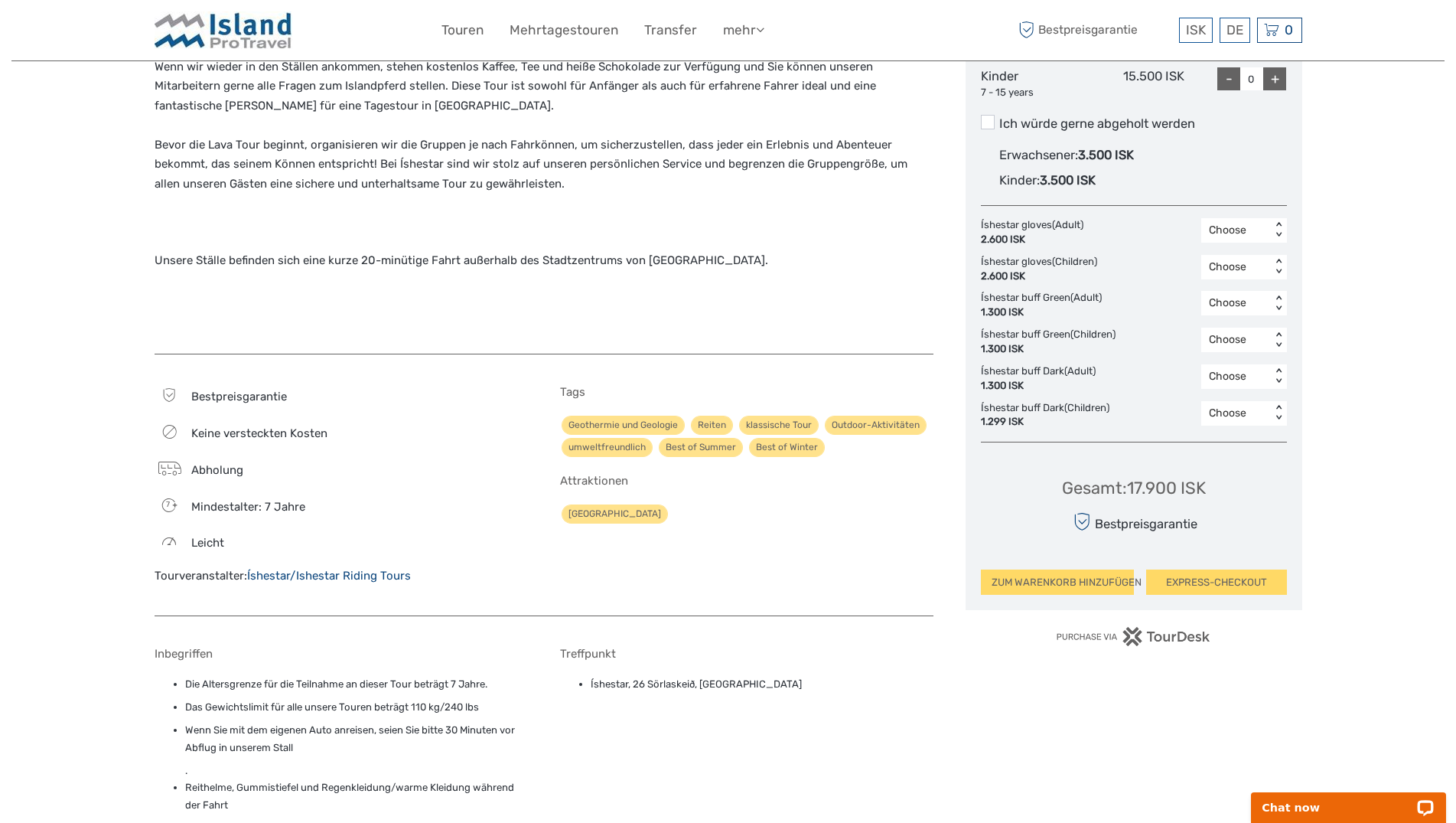
click at [336, 575] on link "Íshestar/Ishestar Riding Tours" at bounding box center [329, 575] width 164 height 14
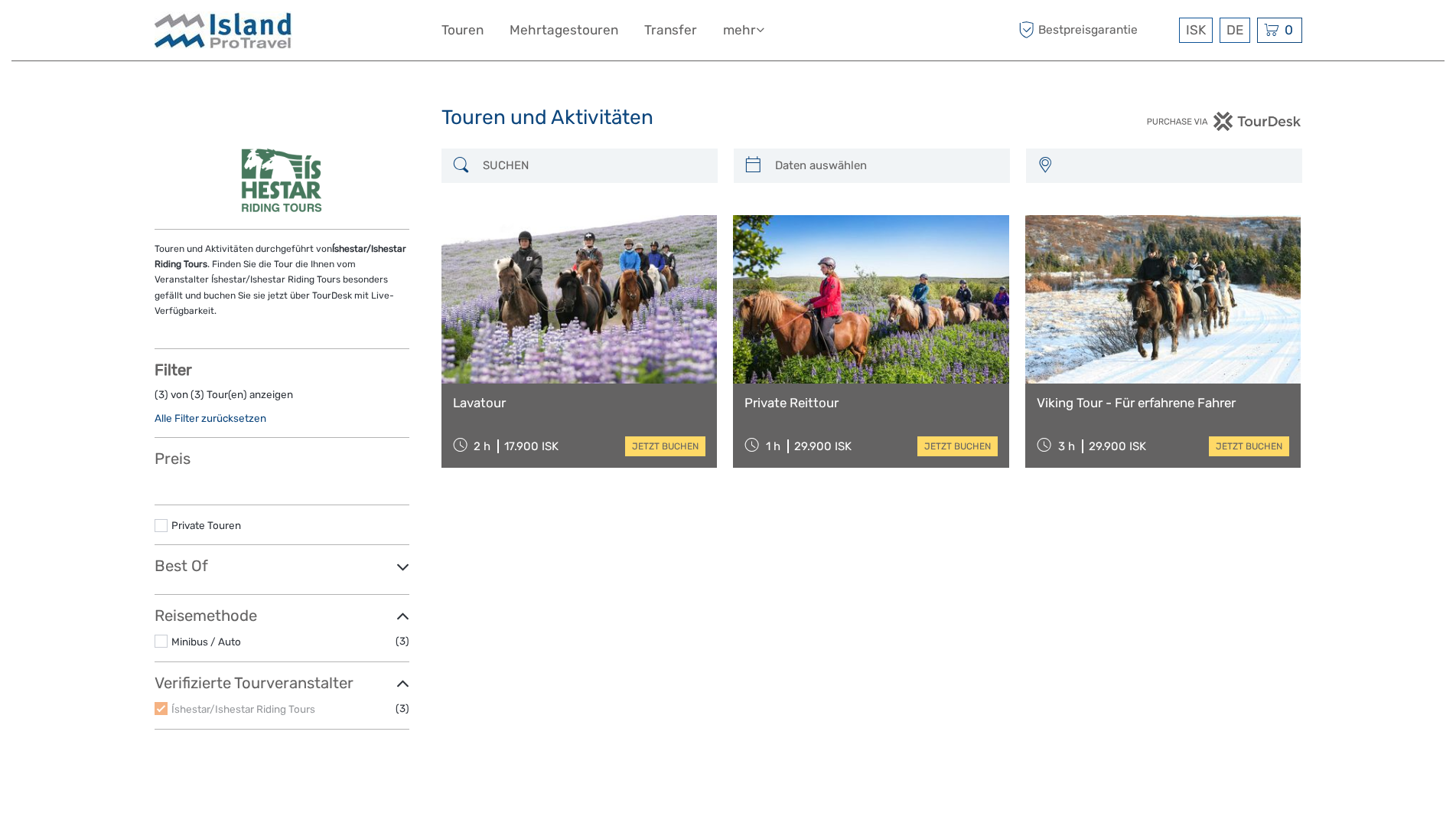
select select
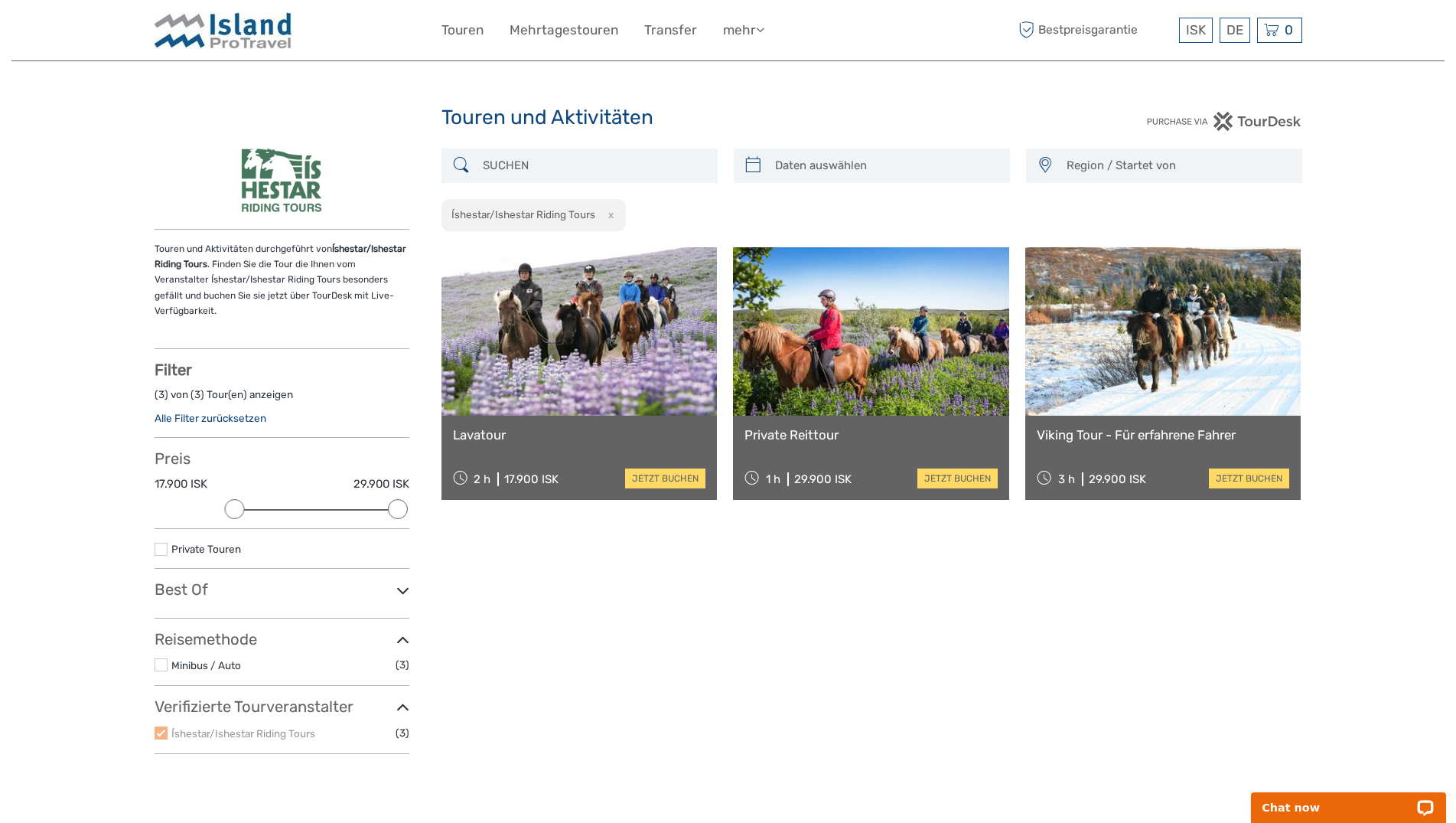
click at [1162, 353] on link at bounding box center [1163, 331] width 277 height 169
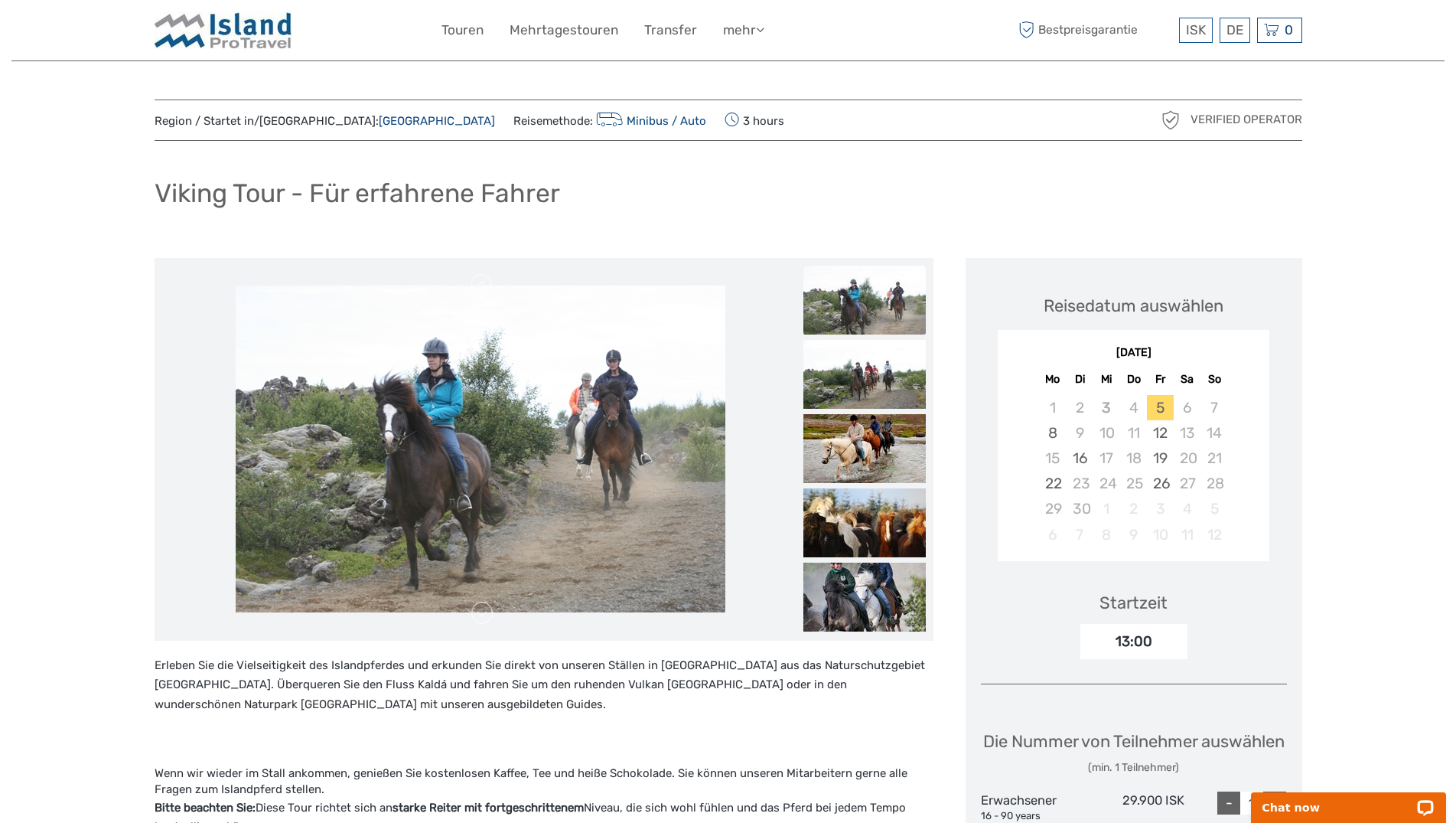
click at [709, 191] on div "Viking Tour - Für erfahrene Fahrer" at bounding box center [729, 199] width 1148 height 56
